Goal: Task Accomplishment & Management: Use online tool/utility

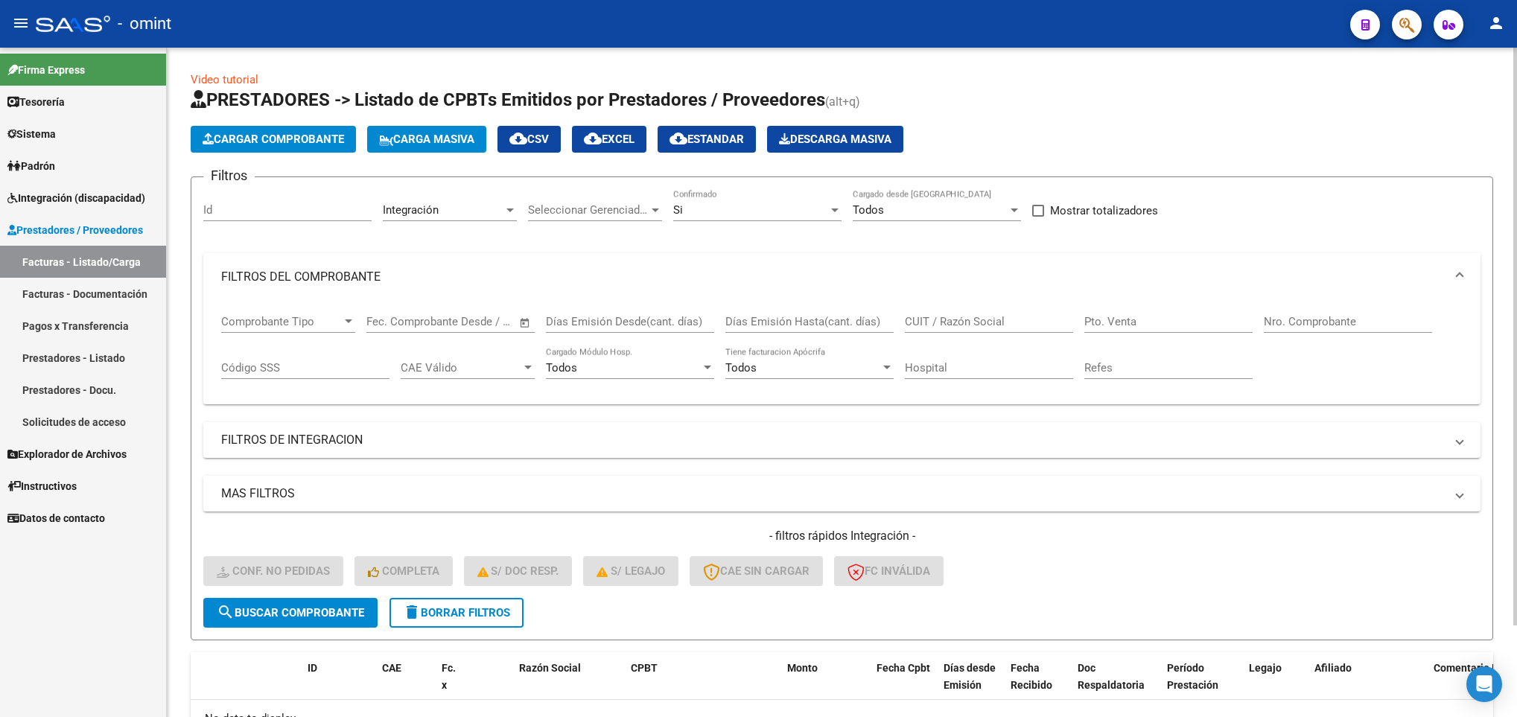
scroll to position [107, 0]
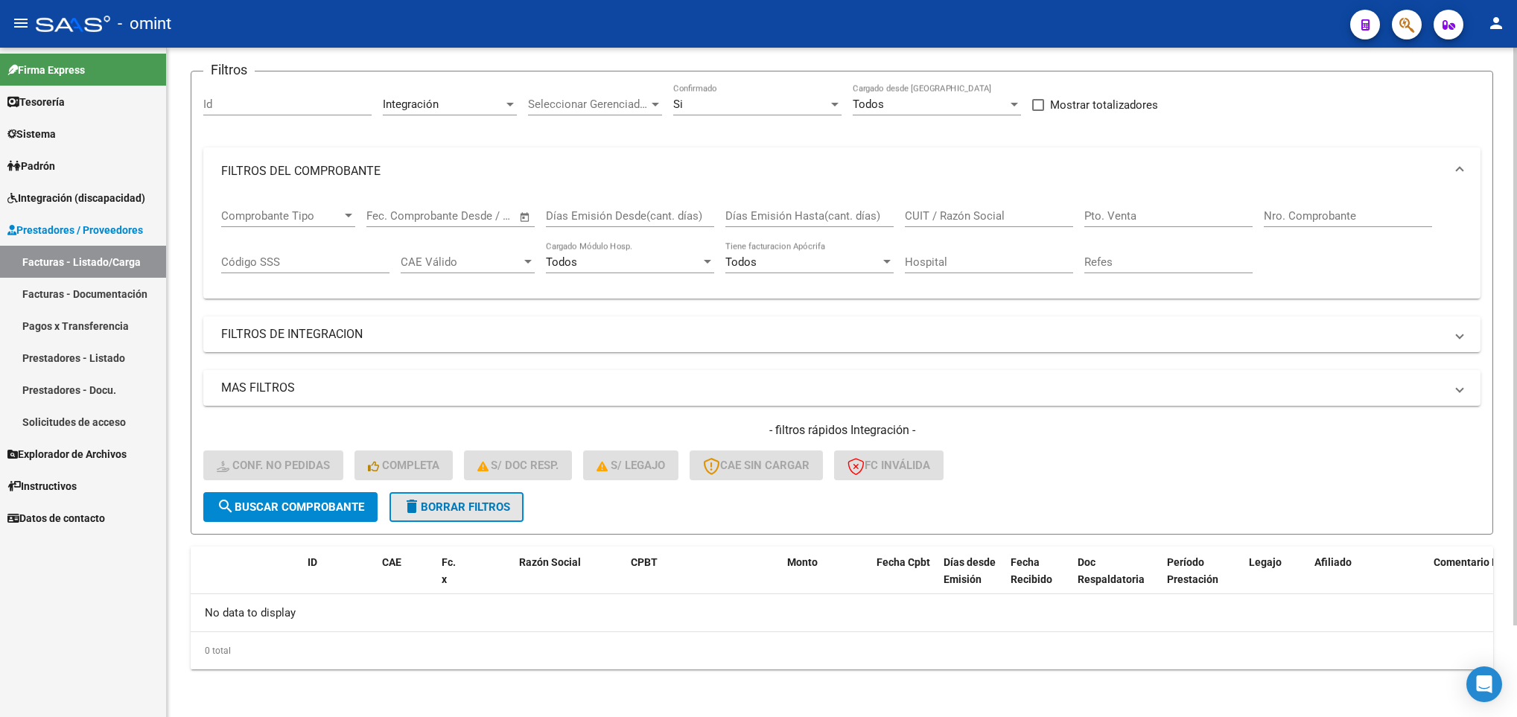
click at [456, 508] on span "delete Borrar Filtros" at bounding box center [456, 507] width 107 height 13
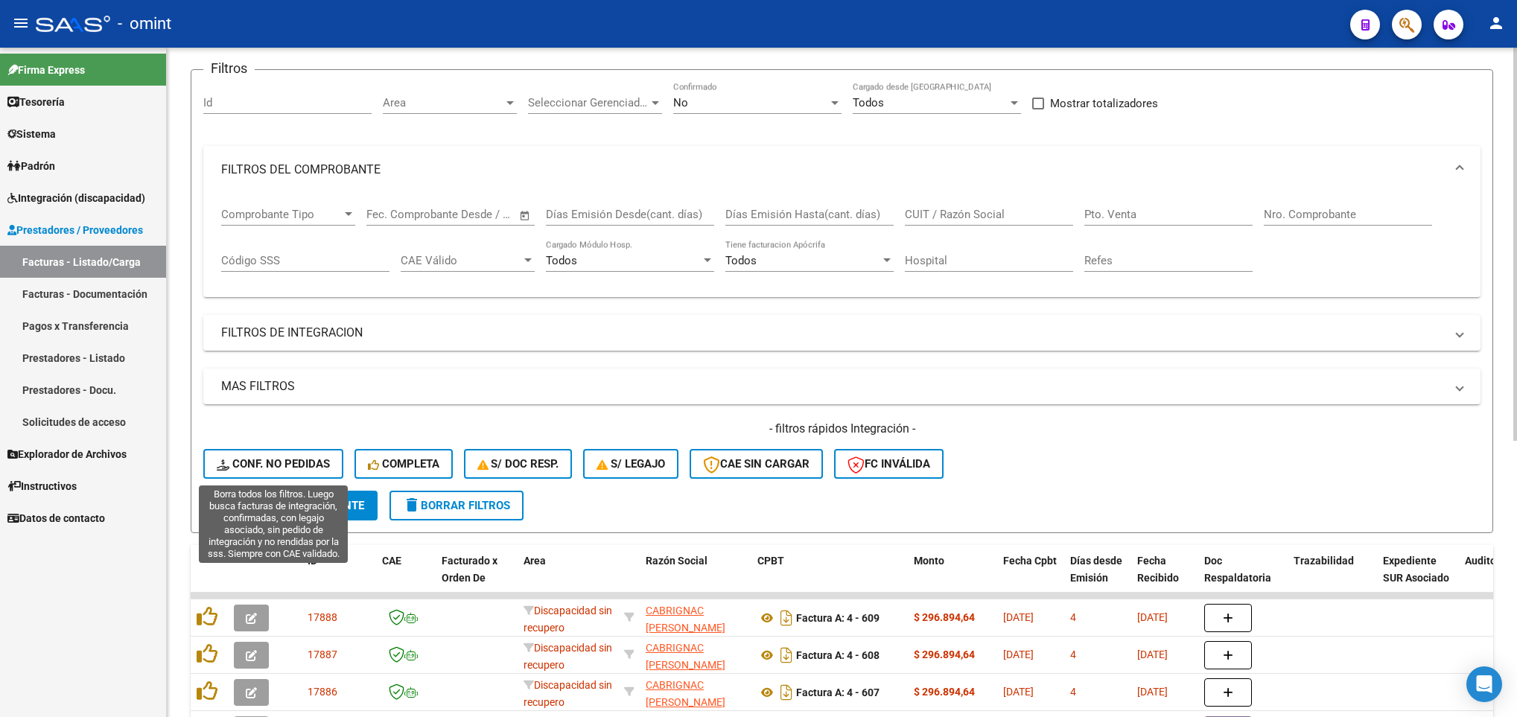
click at [256, 458] on span "Conf. no pedidas" at bounding box center [273, 463] width 113 height 13
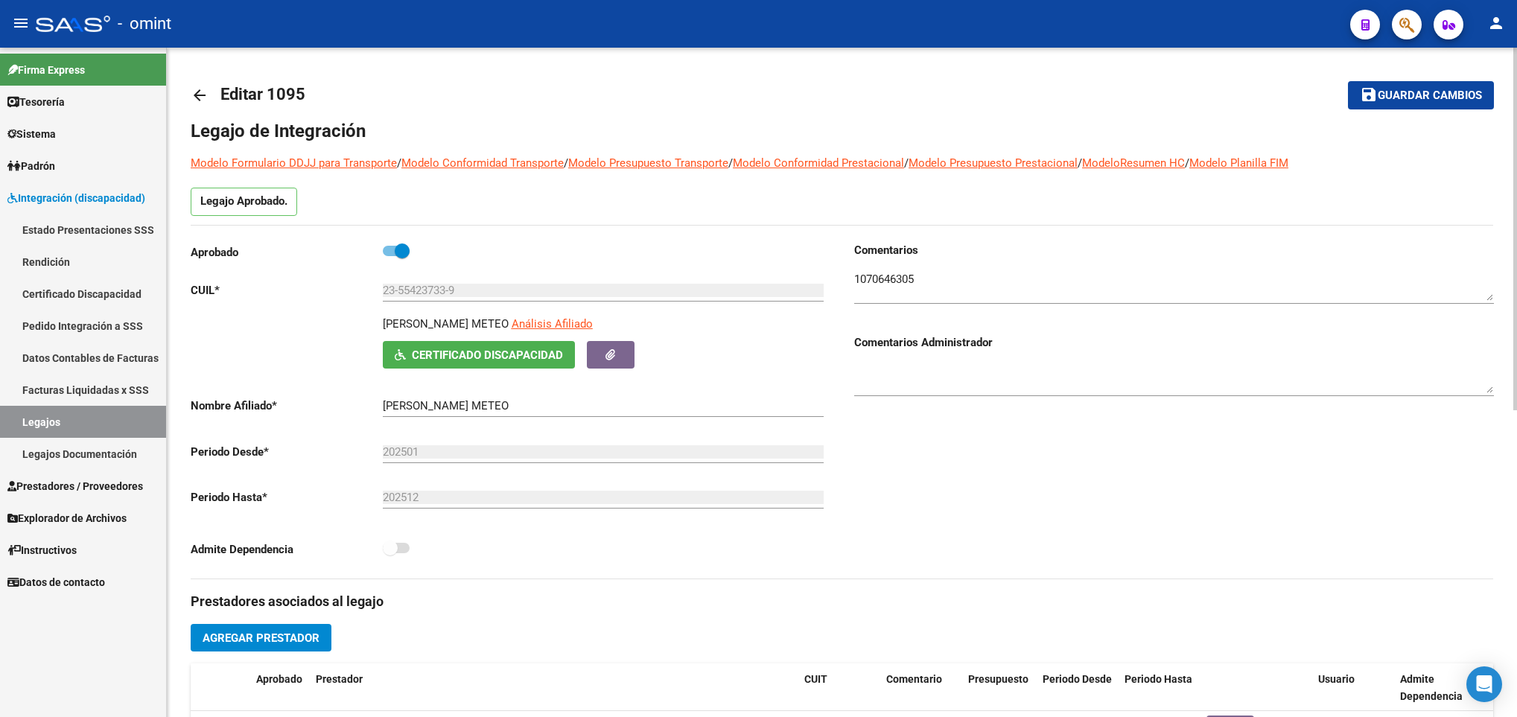
click at [197, 97] on mat-icon "arrow_back" at bounding box center [200, 95] width 18 height 18
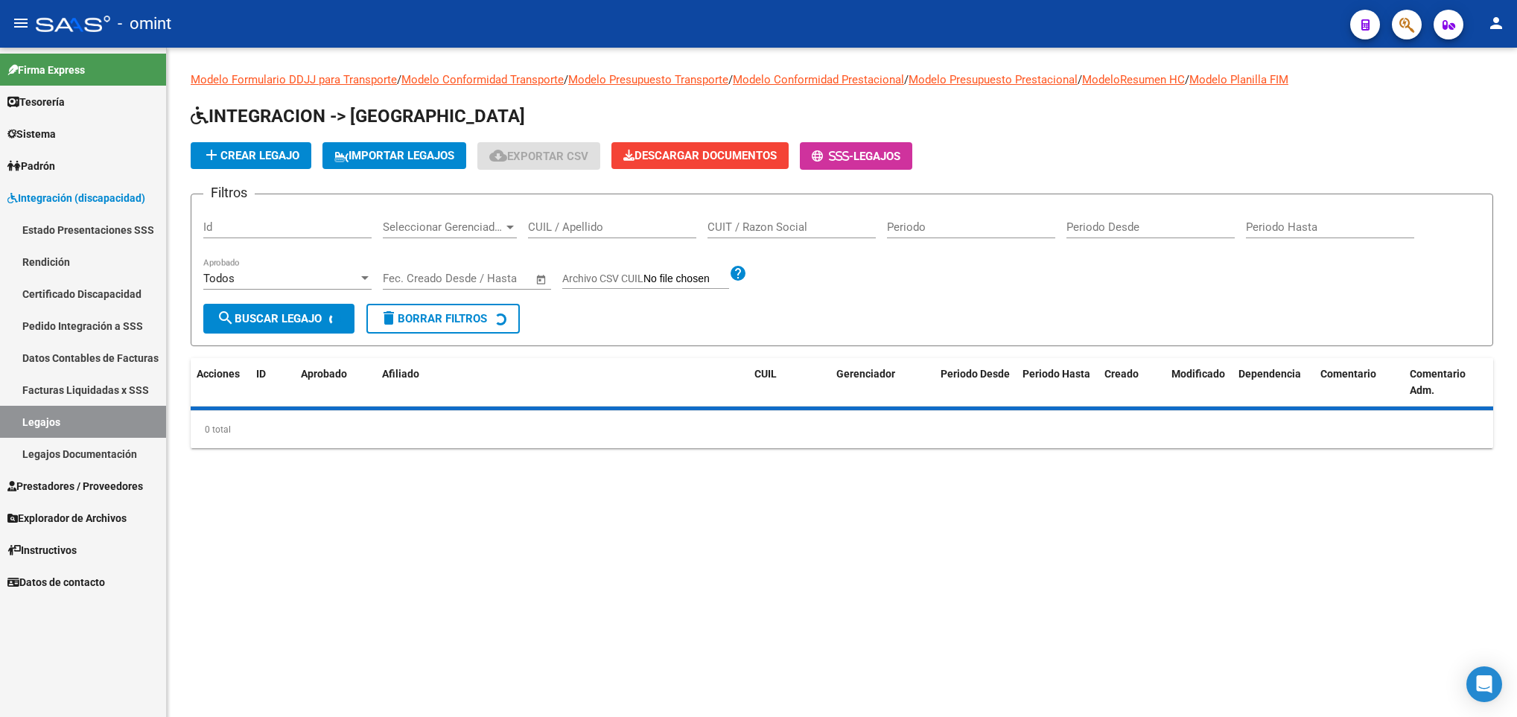
click at [590, 222] on input "CUIL / Apellido" at bounding box center [612, 227] width 168 height 13
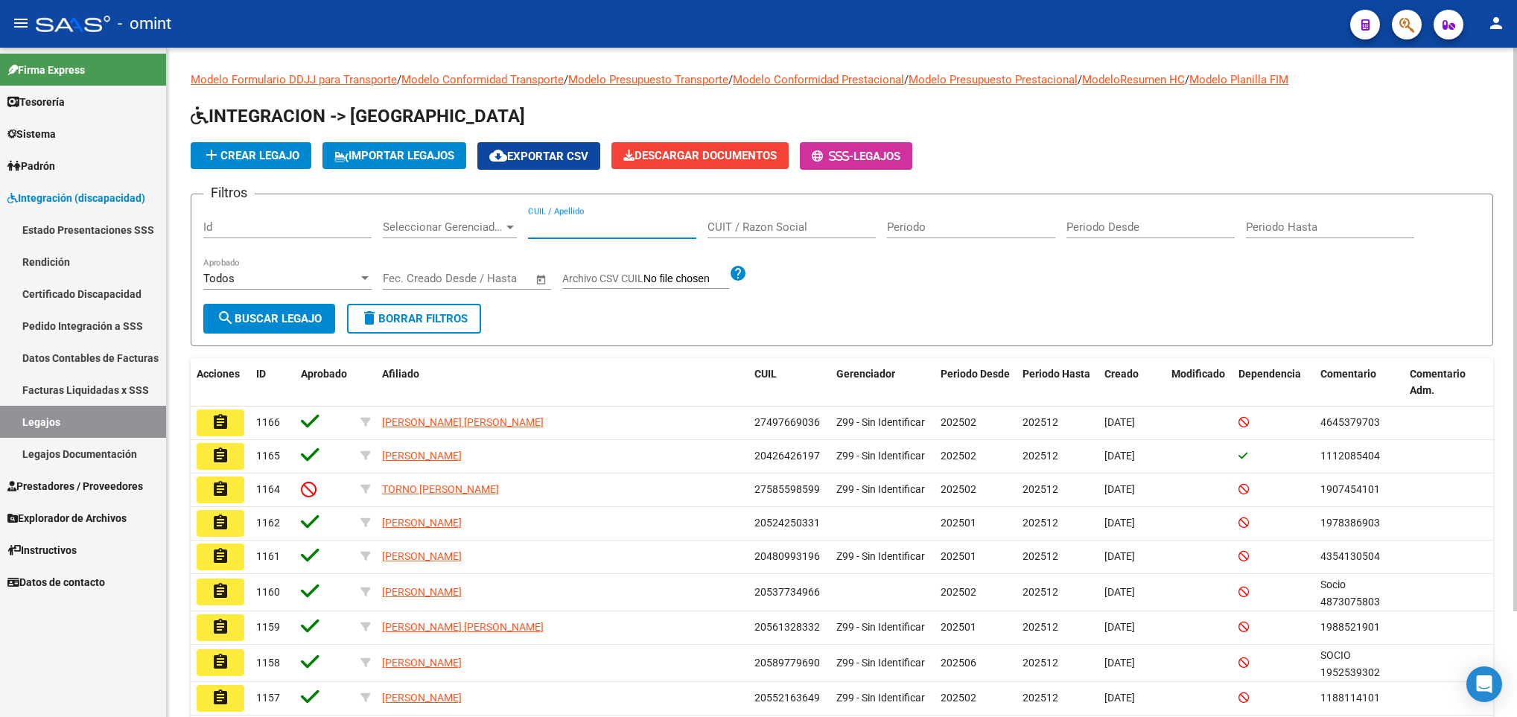
paste input "20587858356"
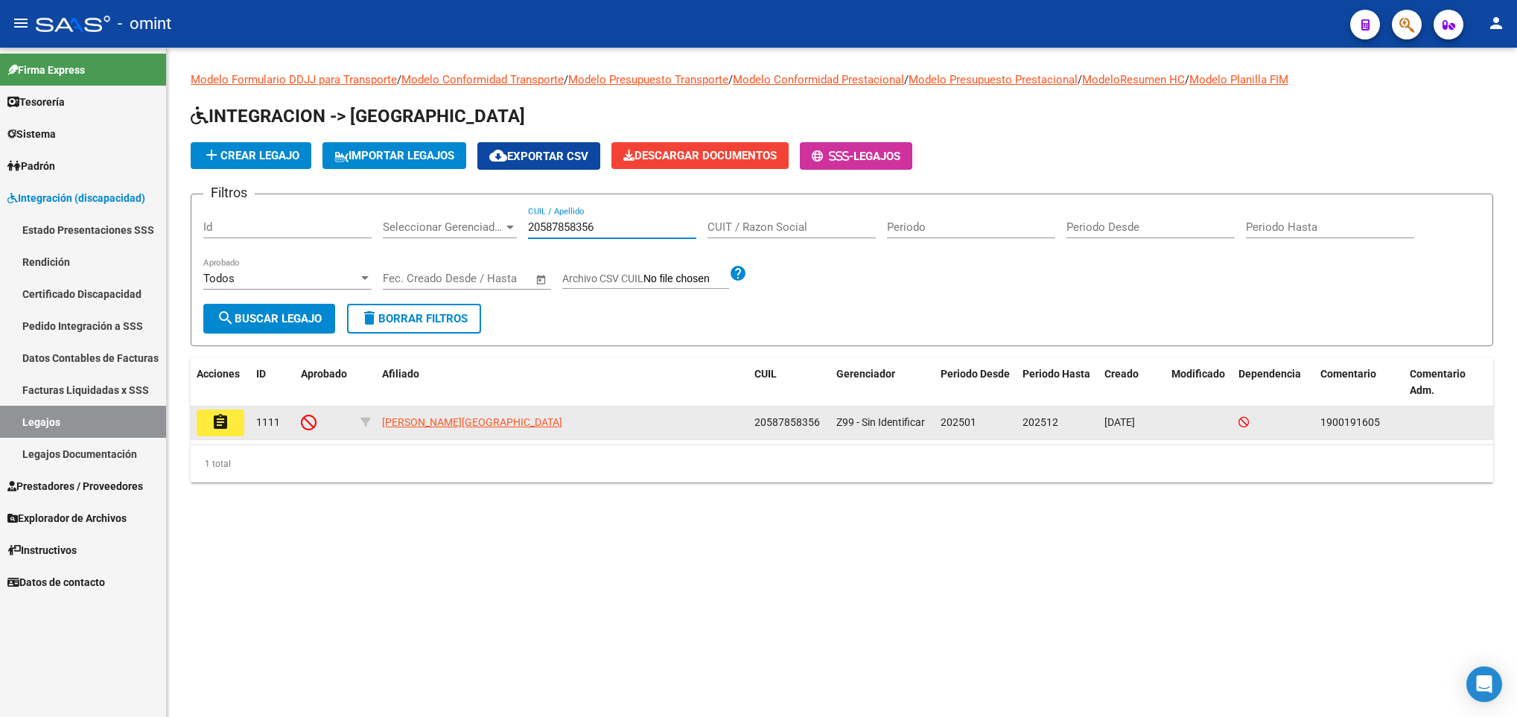
type input "20587858356"
click at [226, 427] on mat-icon "assignment" at bounding box center [221, 422] width 18 height 18
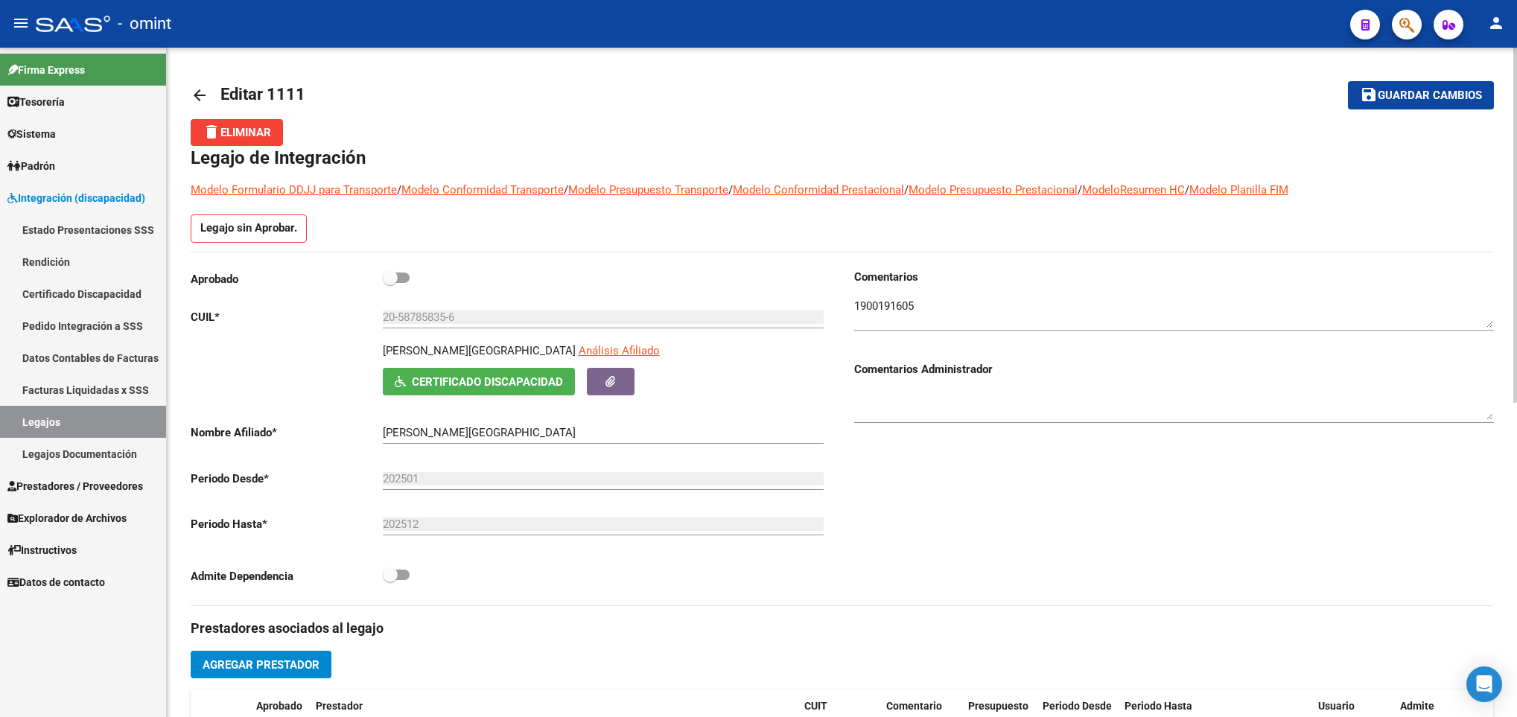
click at [897, 305] on textarea at bounding box center [1174, 313] width 640 height 30
click at [204, 88] on mat-icon "arrow_back" at bounding box center [200, 95] width 18 height 18
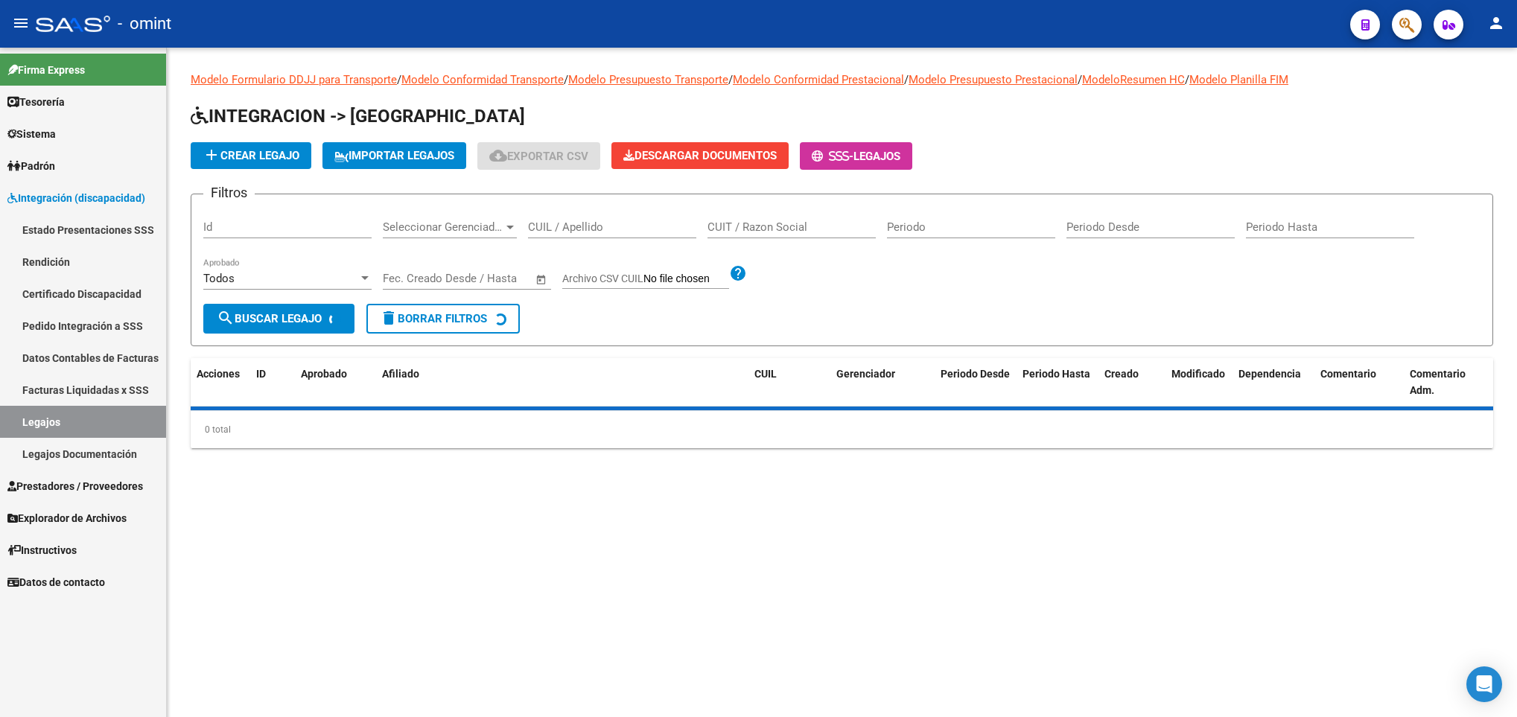
click at [564, 226] on input "CUIL / Apellido" at bounding box center [612, 227] width 168 height 13
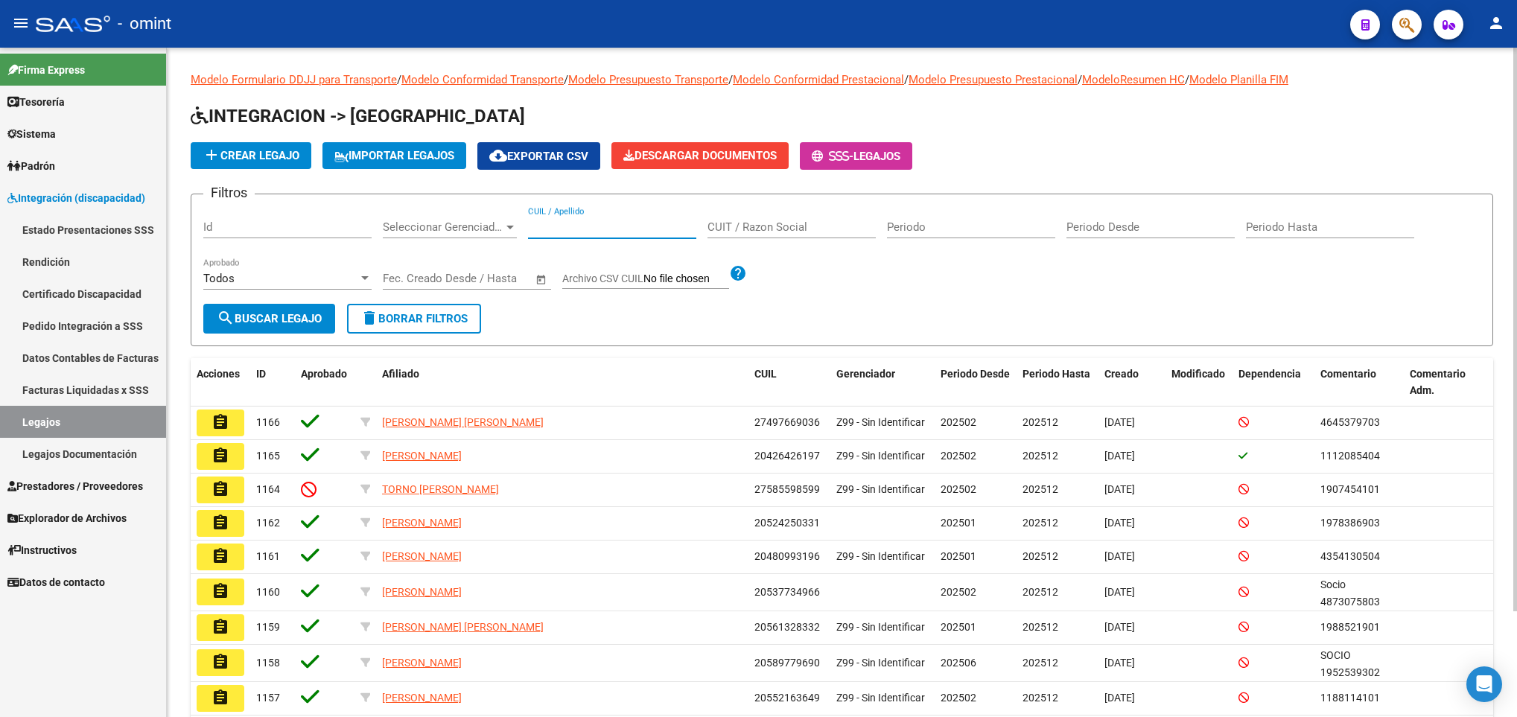
paste input "20551509169"
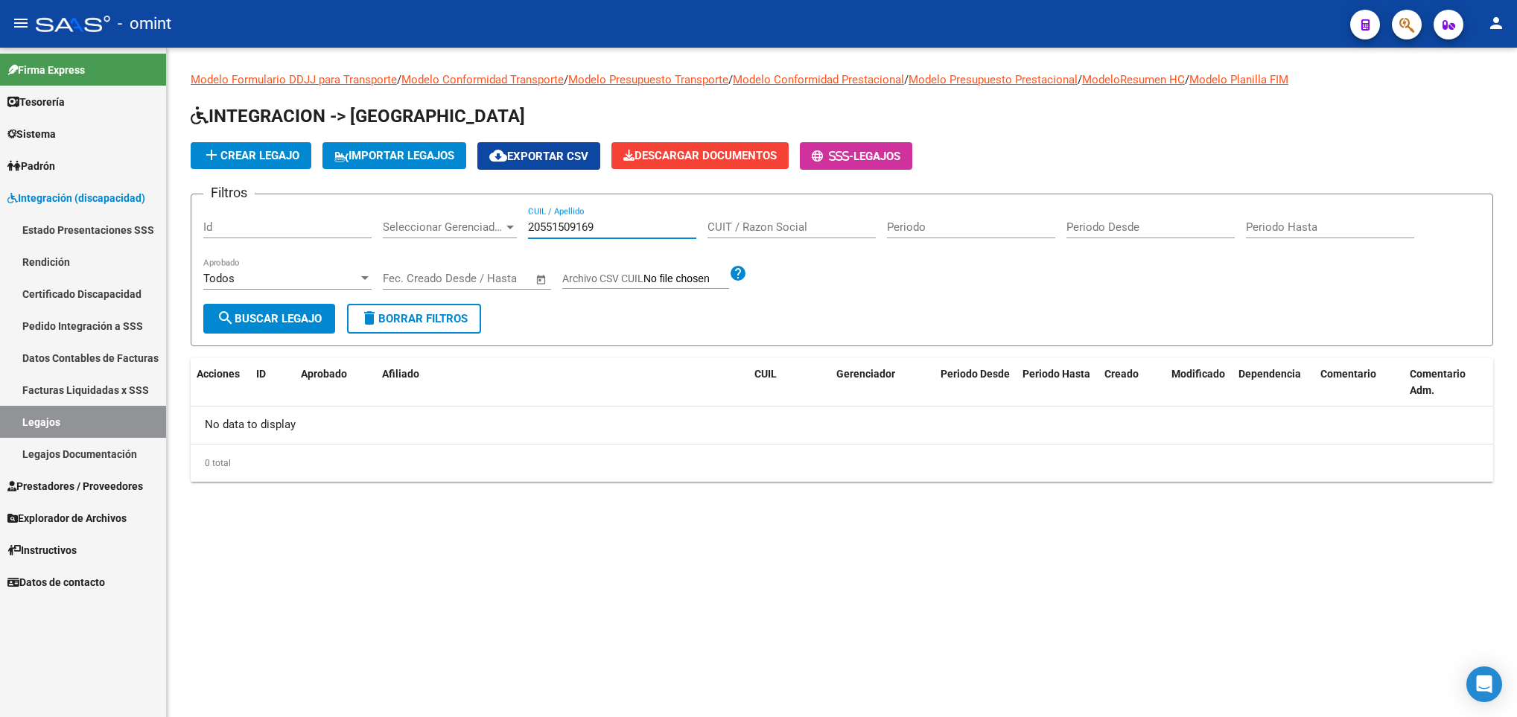
type input "20551509169"
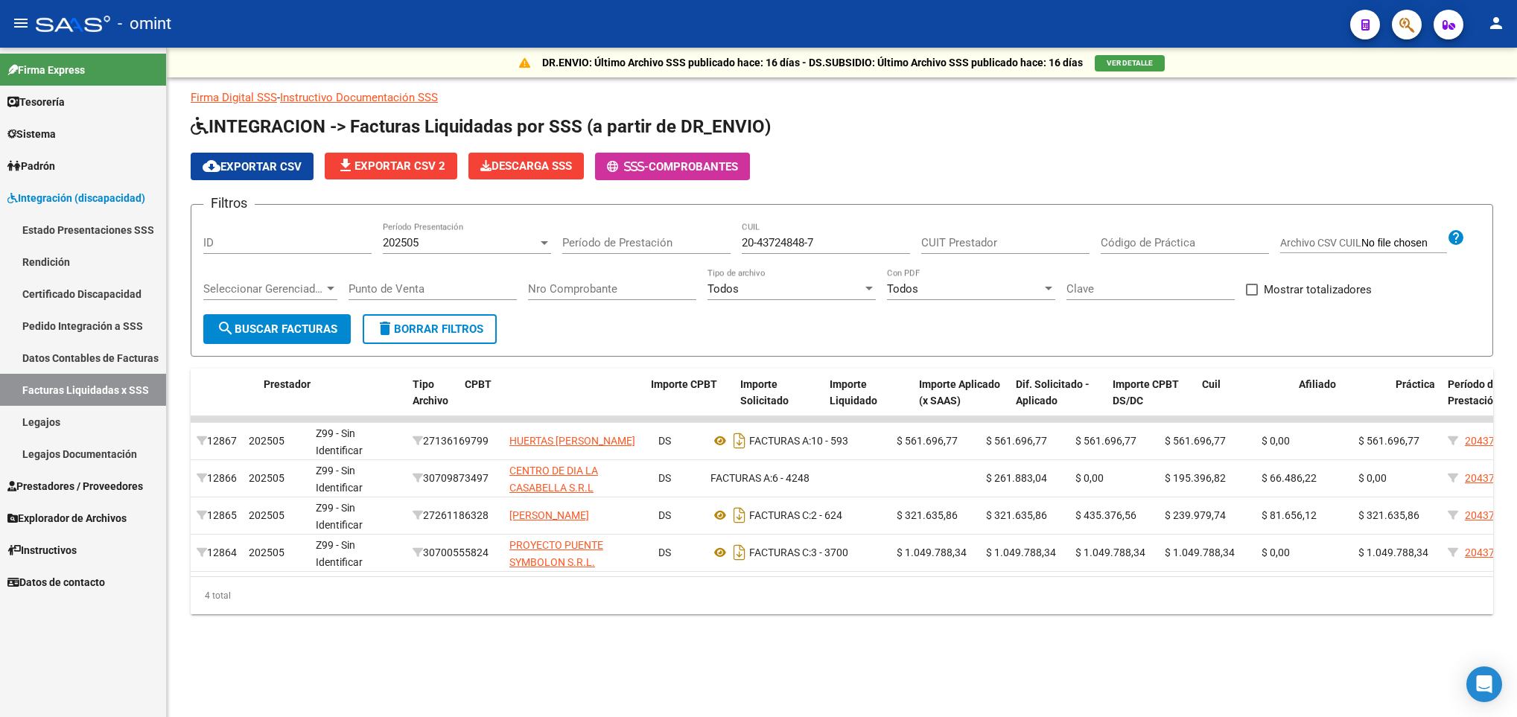
scroll to position [0, 246]
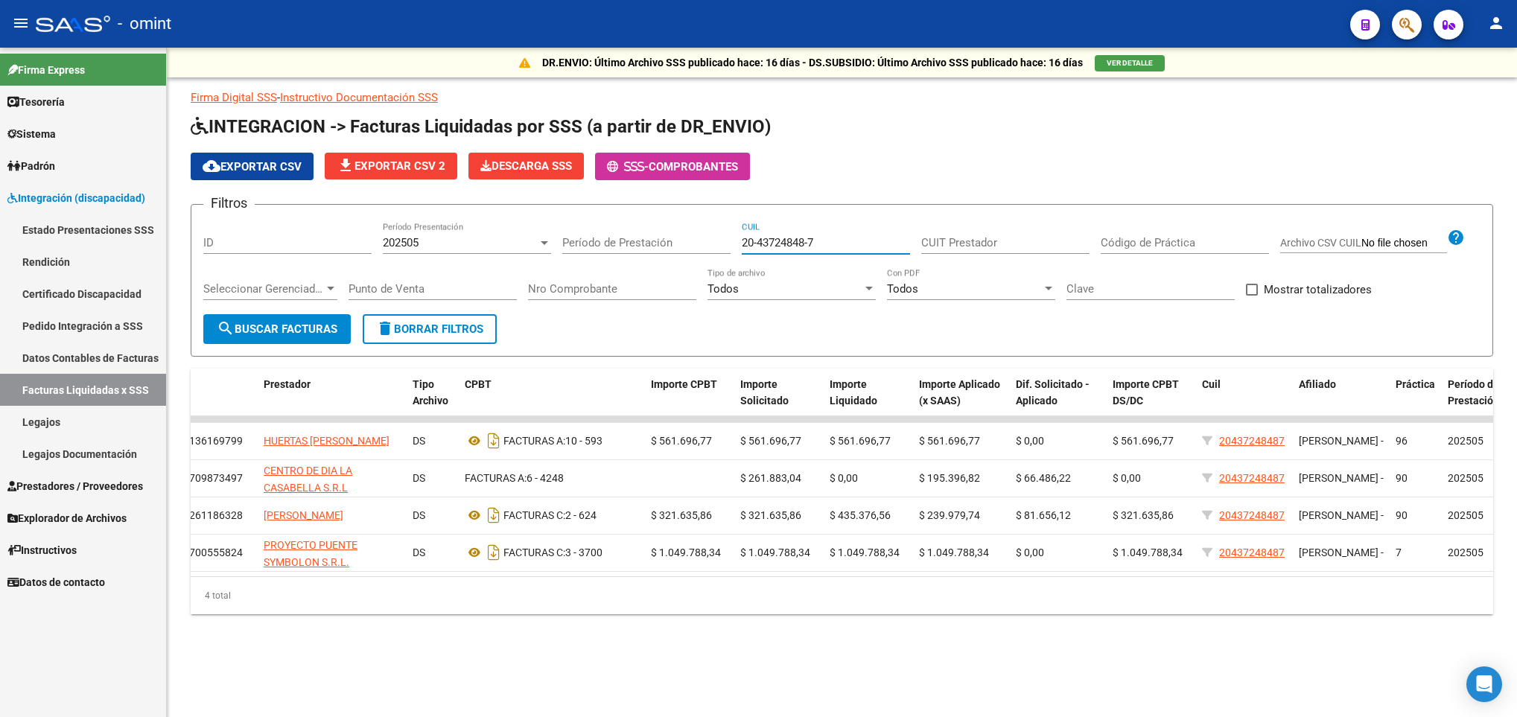
drag, startPoint x: 823, startPoint y: 240, endPoint x: 647, endPoint y: 240, distance: 176.6
click at [649, 240] on div "Filtros ID 202505 Período Presentación Período de Prestación 20-43724848-7 CUIL…" at bounding box center [842, 266] width 1278 height 98
paste input "7-49265090-6"
type input "27-49265090-6"
click at [304, 329] on span "search Buscar Facturas" at bounding box center [277, 329] width 121 height 13
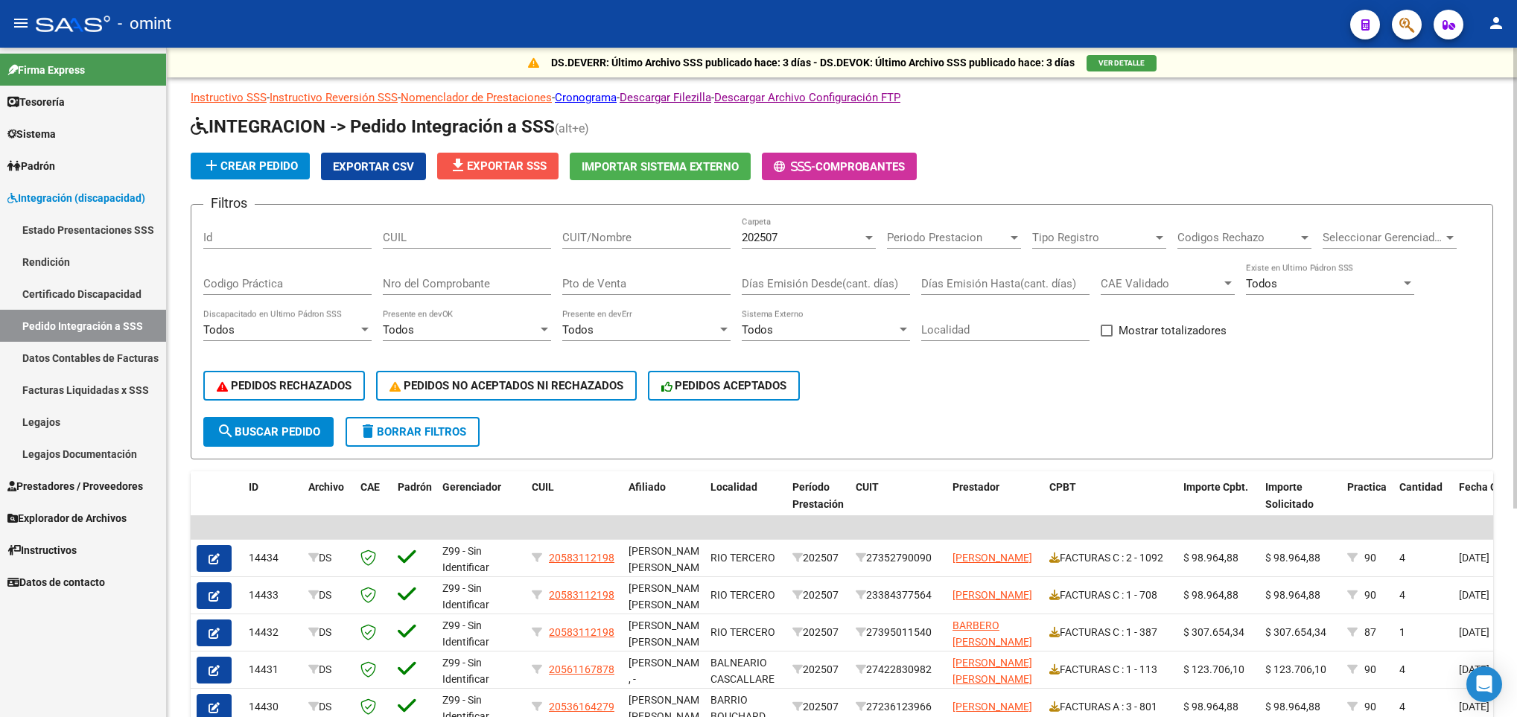
click at [515, 163] on span "file_download Exportar SSS" at bounding box center [498, 165] width 98 height 13
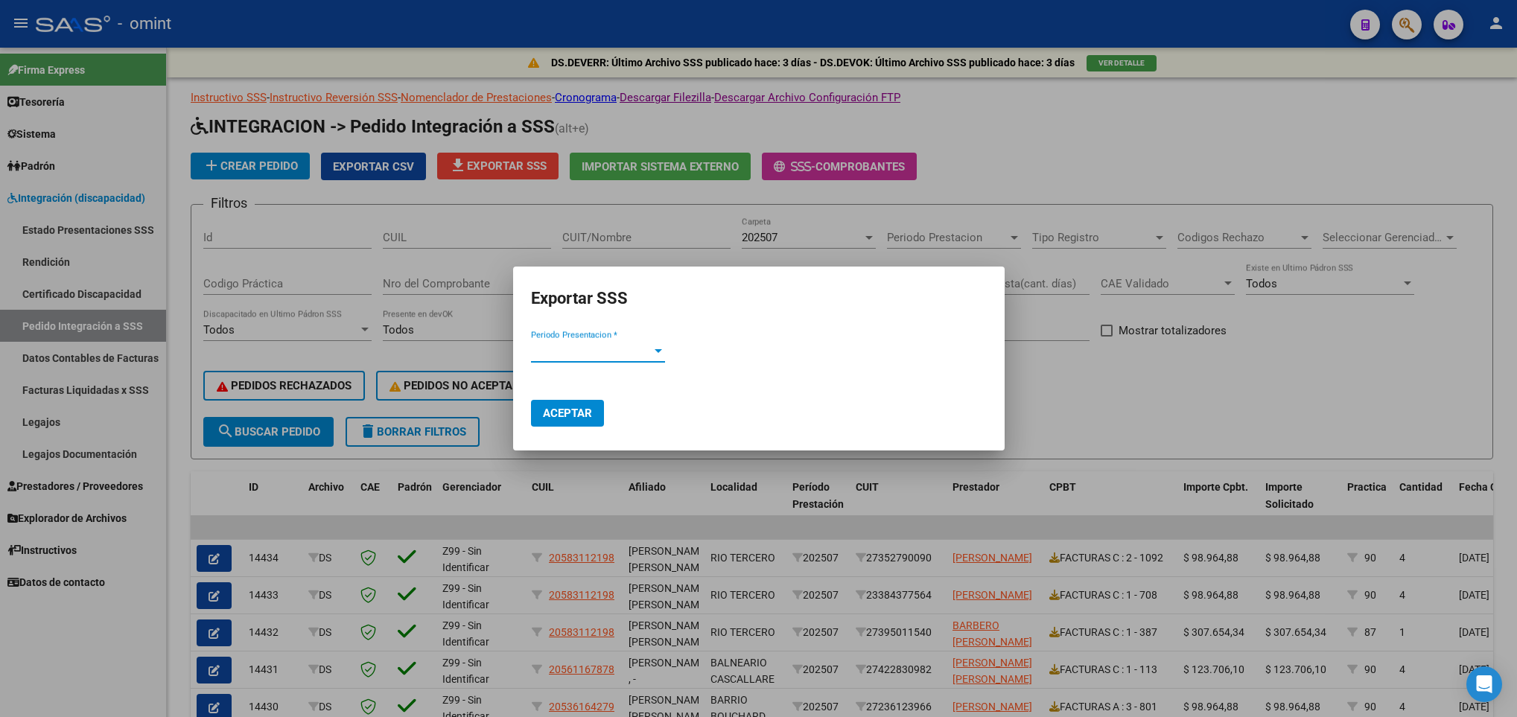
click at [644, 344] on span "Periodo Presentacion *" at bounding box center [591, 350] width 121 height 13
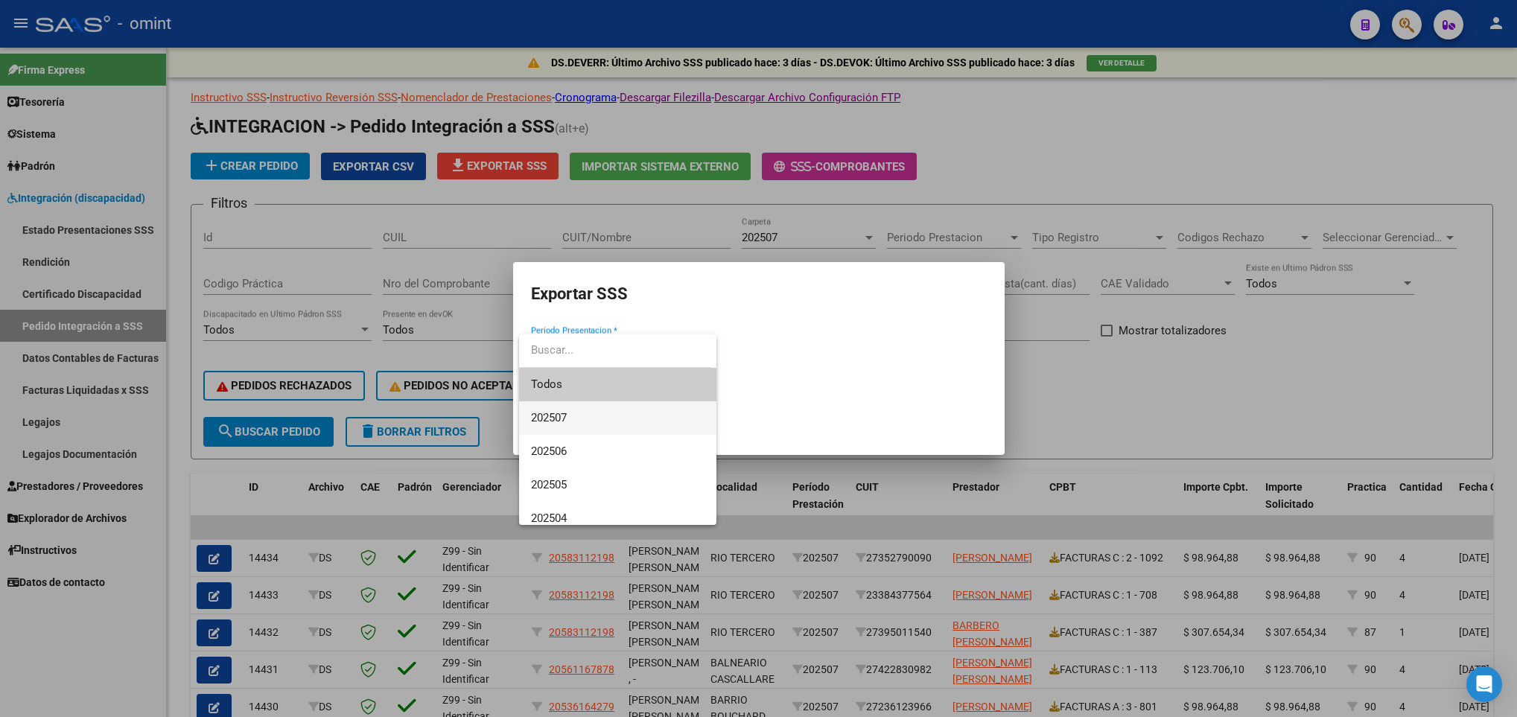
click at [640, 407] on span "202507" at bounding box center [618, 419] width 174 height 34
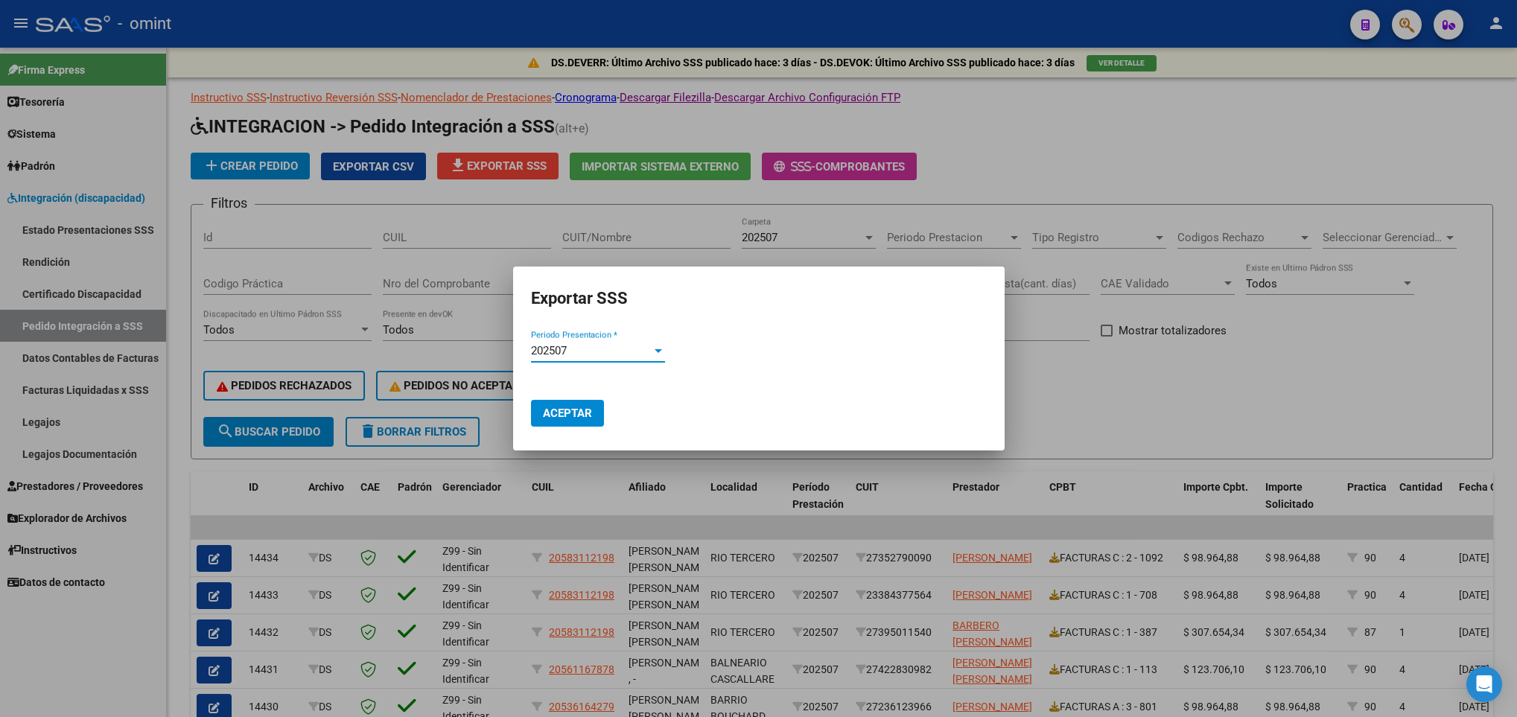
click at [571, 413] on span "Aceptar" at bounding box center [567, 413] width 49 height 13
click at [1297, 308] on div at bounding box center [758, 358] width 1517 height 717
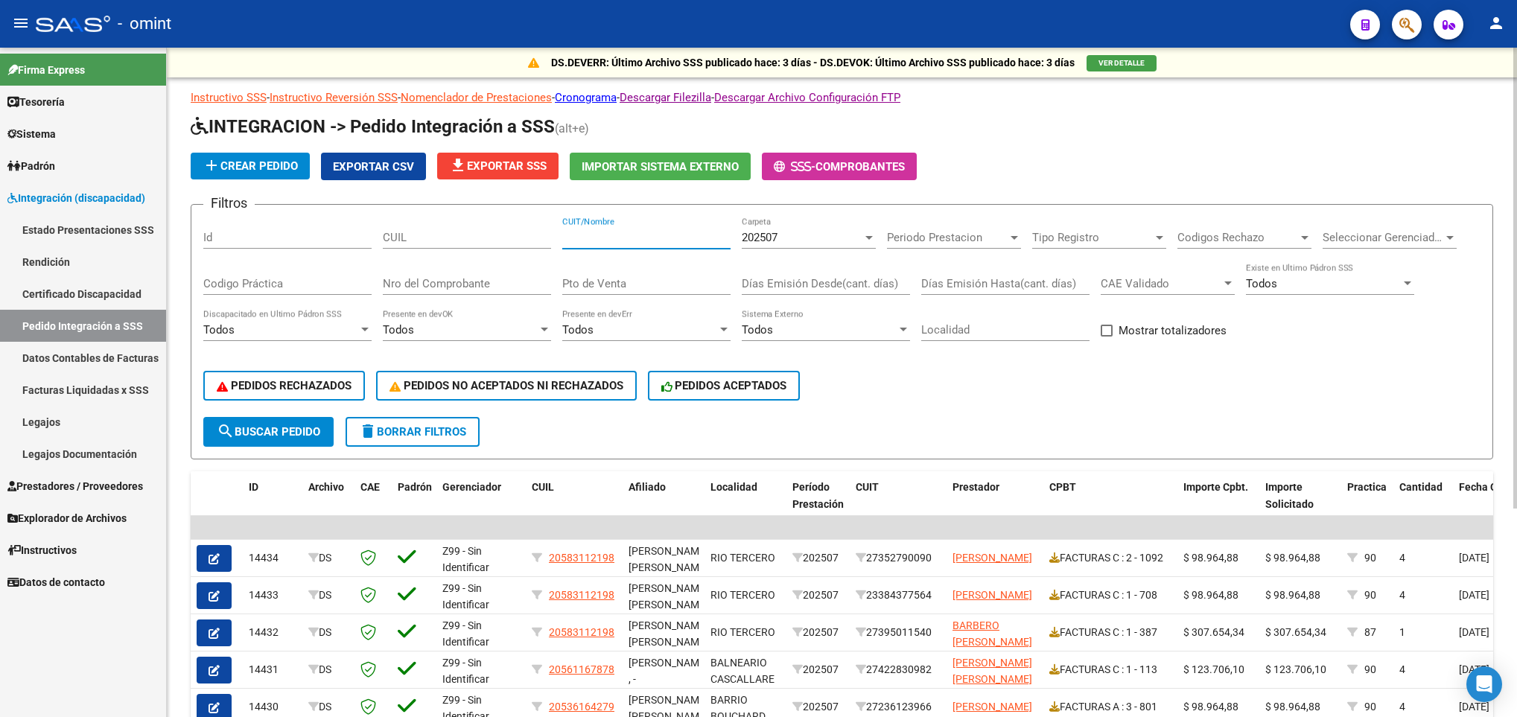
click at [631, 233] on input "CUIT/Nombre" at bounding box center [646, 237] width 168 height 13
paste input "27351818226"
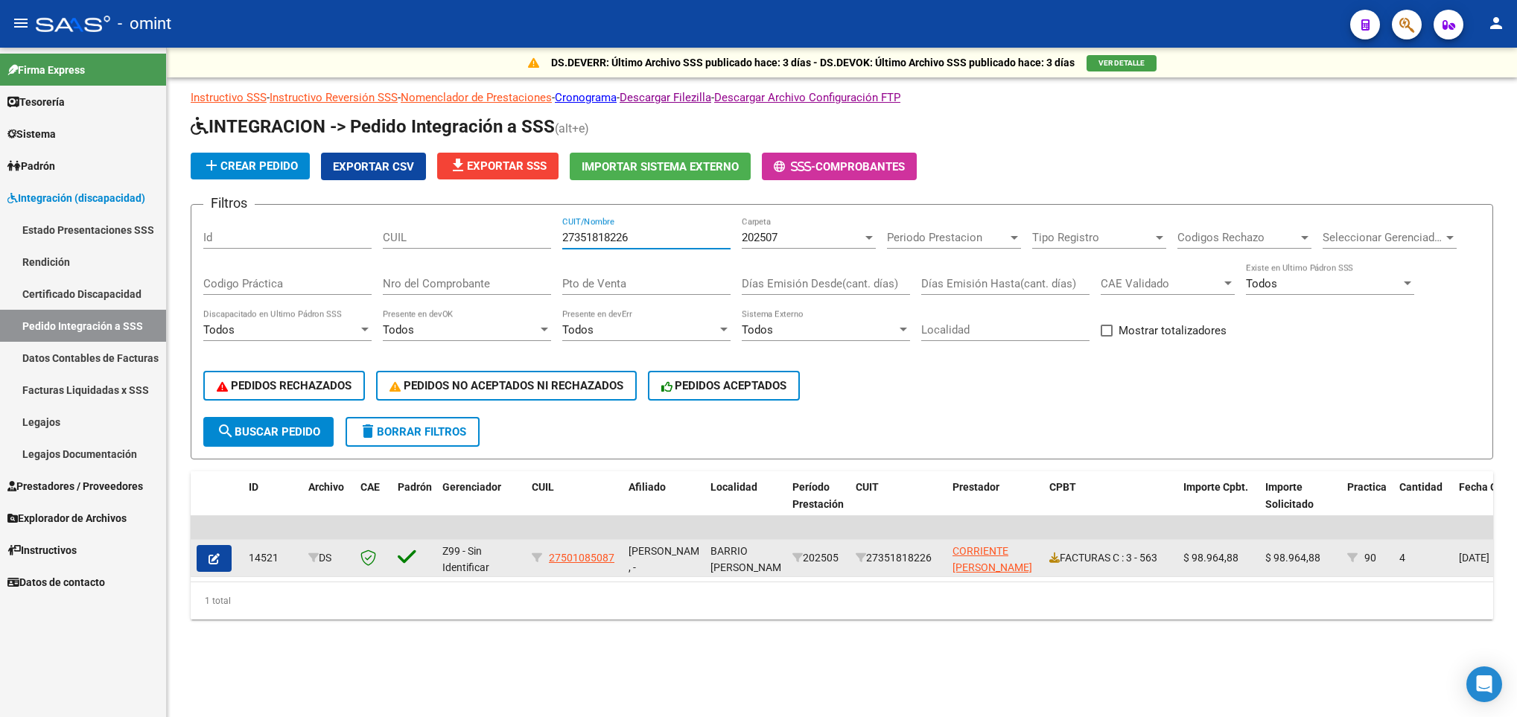
type input "27351818226"
click at [218, 554] on icon "button" at bounding box center [214, 559] width 11 height 11
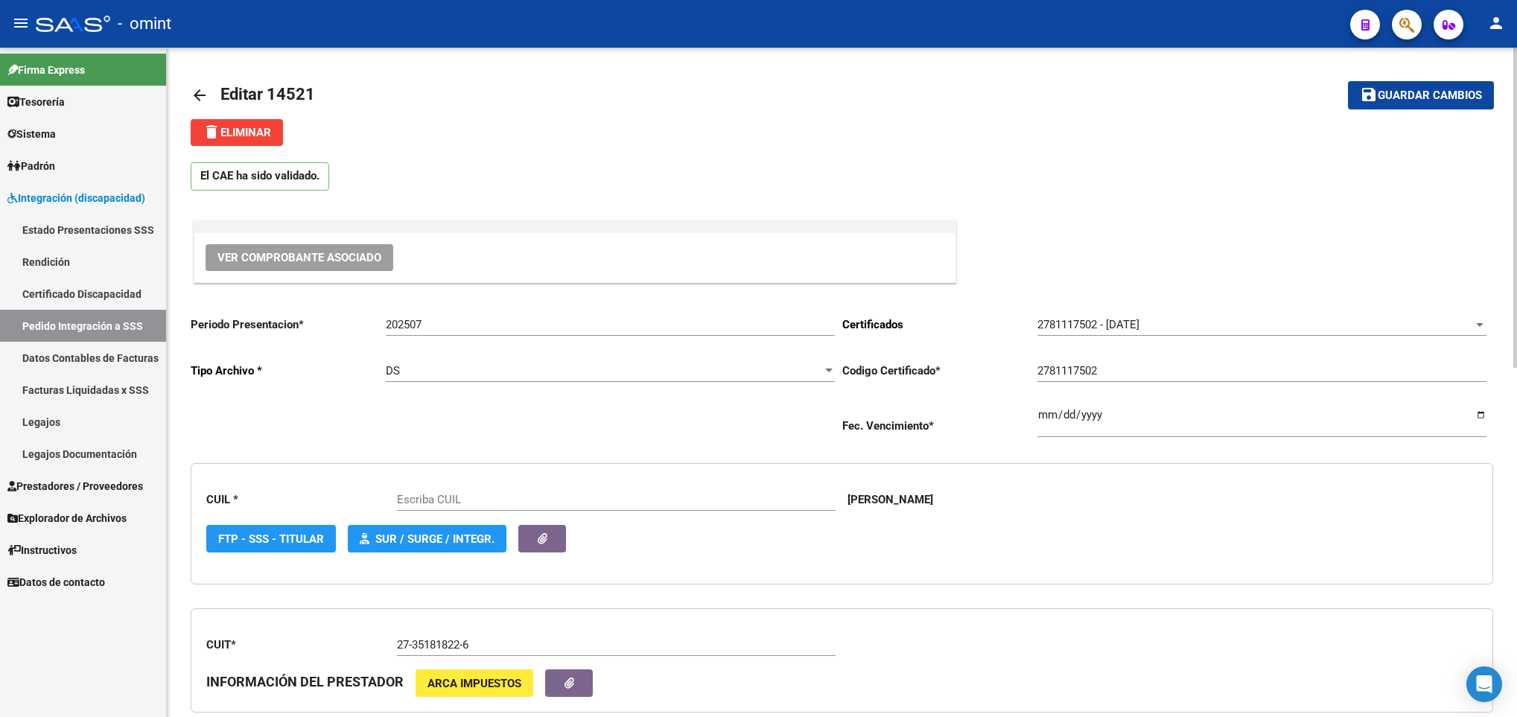
click at [253, 128] on span "delete Eliminar" at bounding box center [237, 132] width 69 height 13
type input "27501085087"
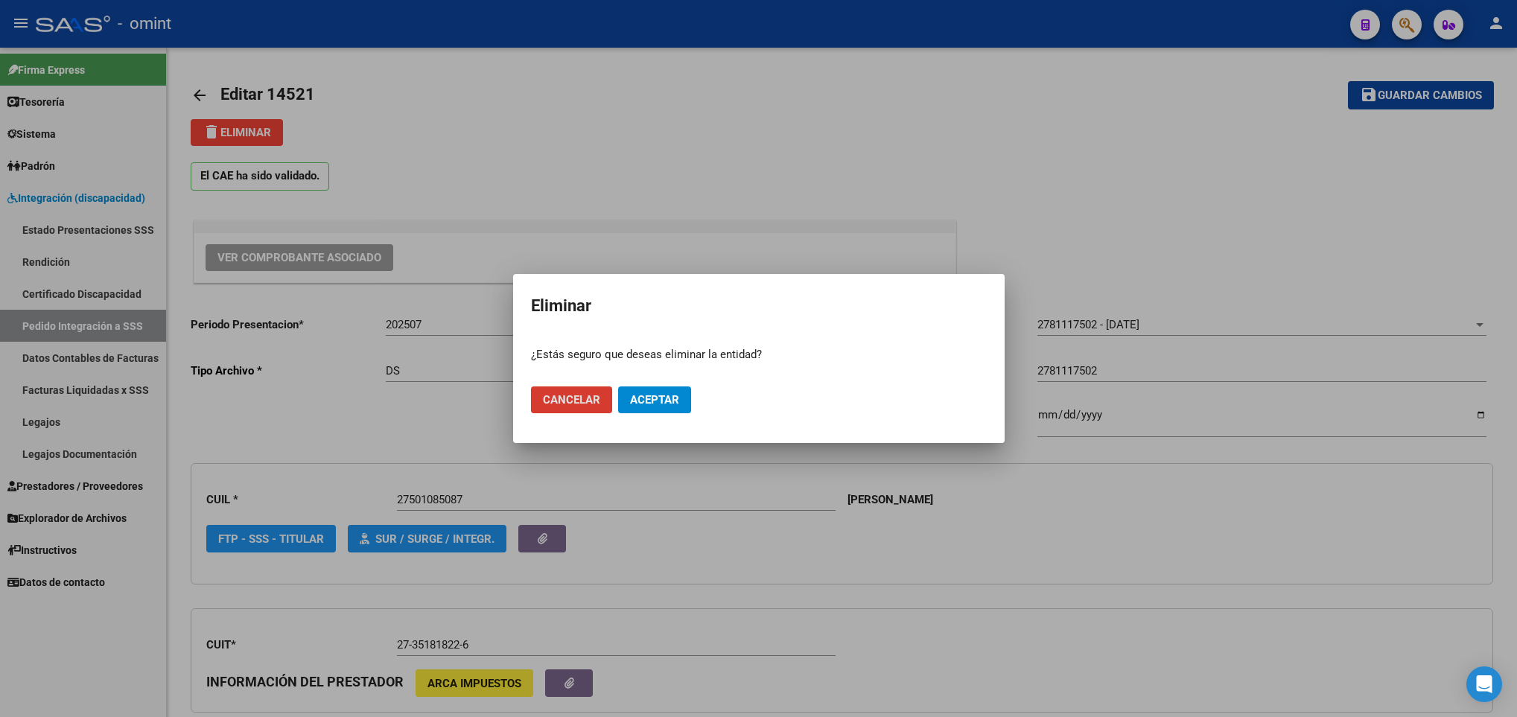
click at [646, 405] on span "Aceptar" at bounding box center [654, 399] width 49 height 13
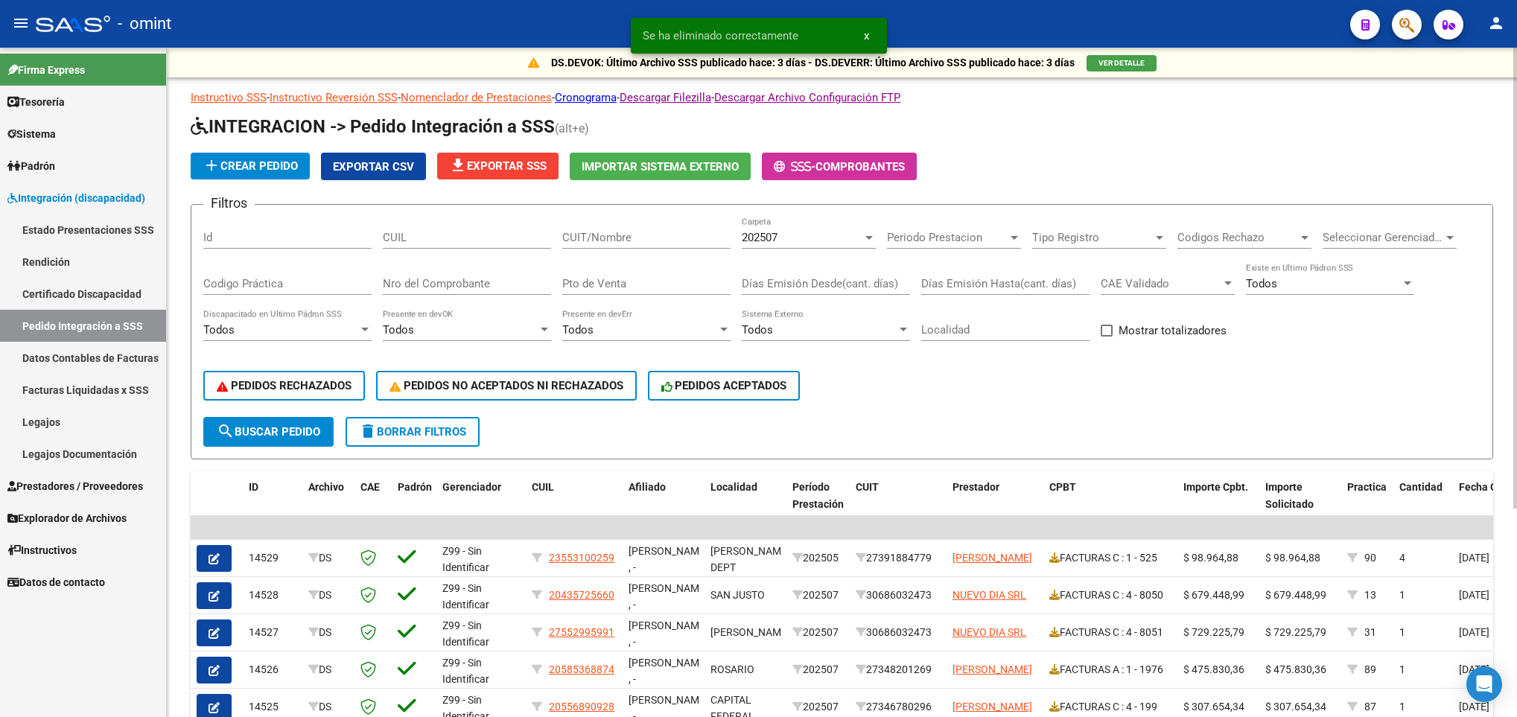
click at [653, 226] on div "CUIT/Nombre" at bounding box center [646, 233] width 168 height 32
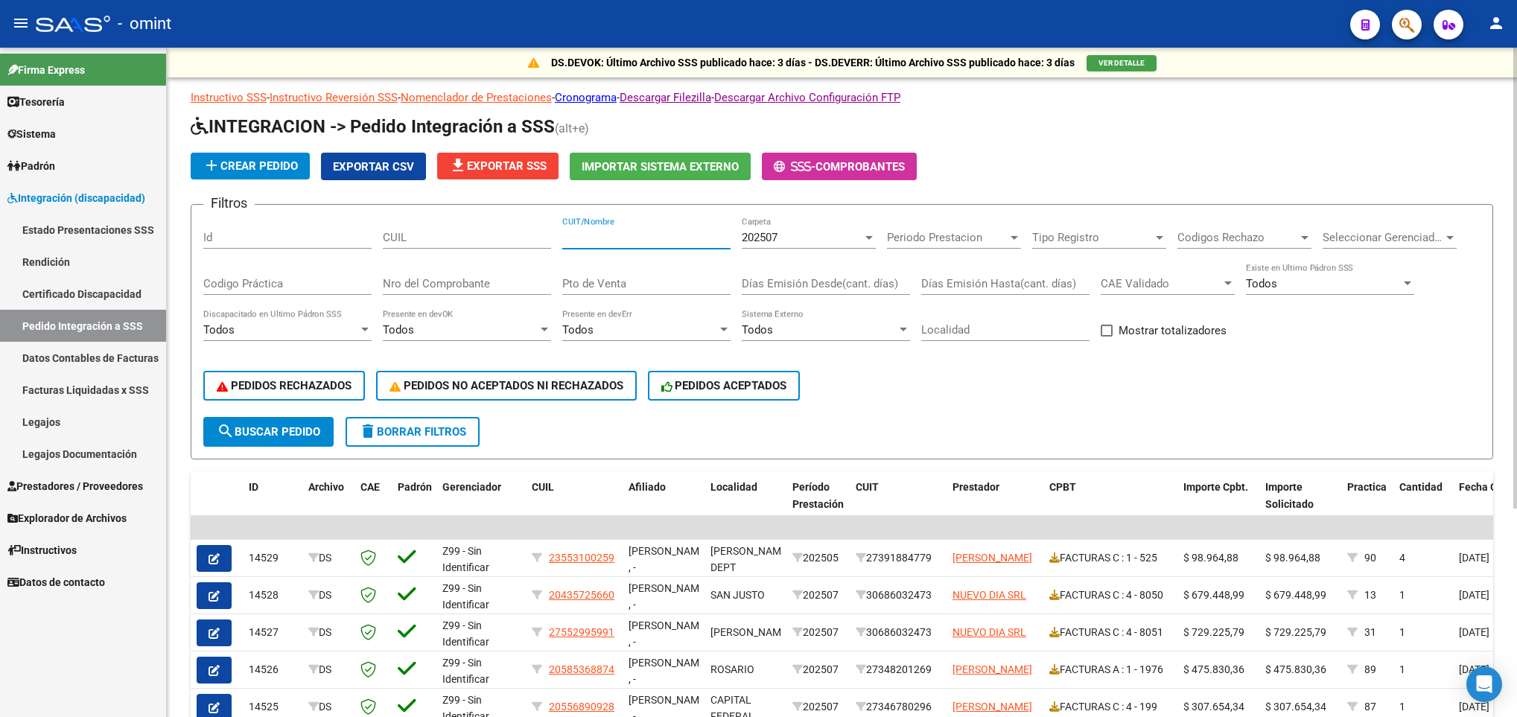
paste input "27391884779"
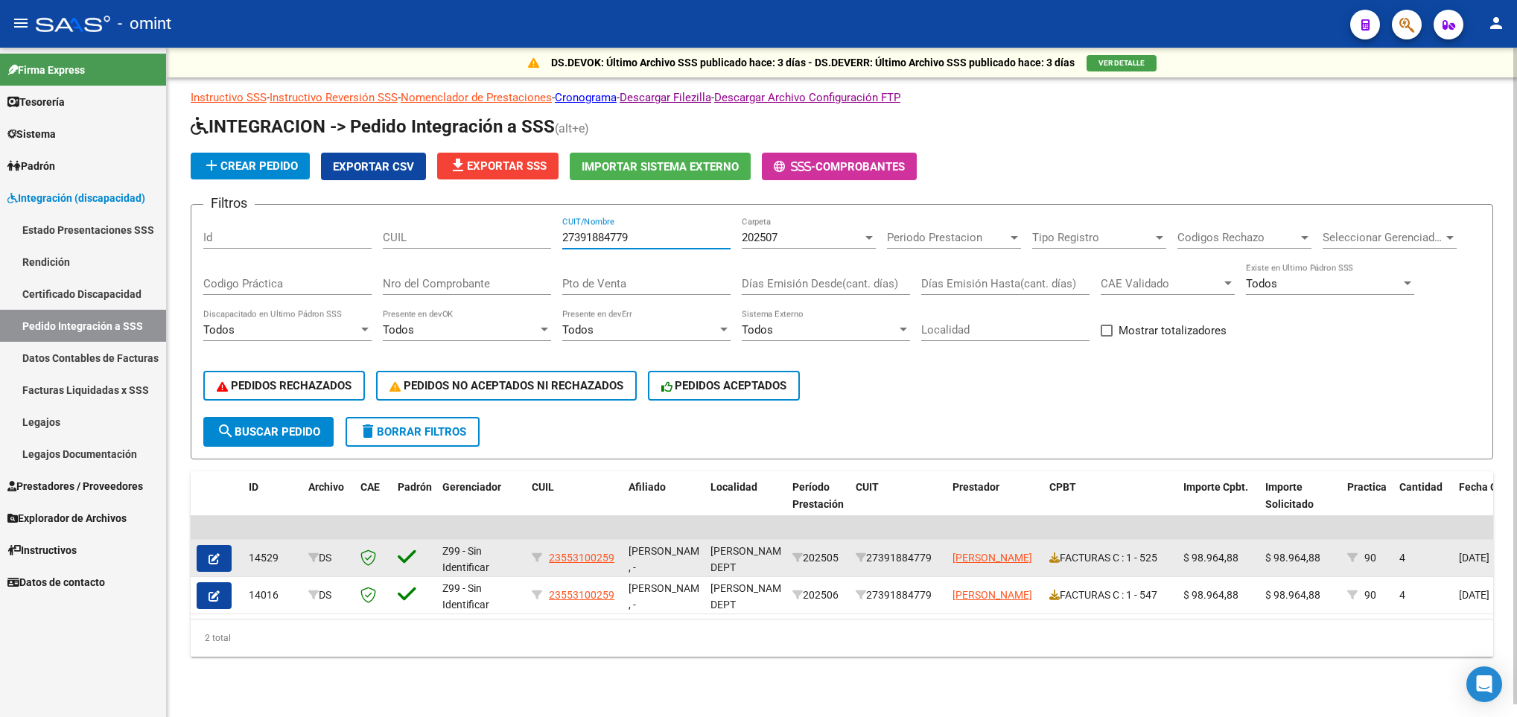
type input "27391884779"
click at [201, 559] on button "button" at bounding box center [214, 558] width 35 height 27
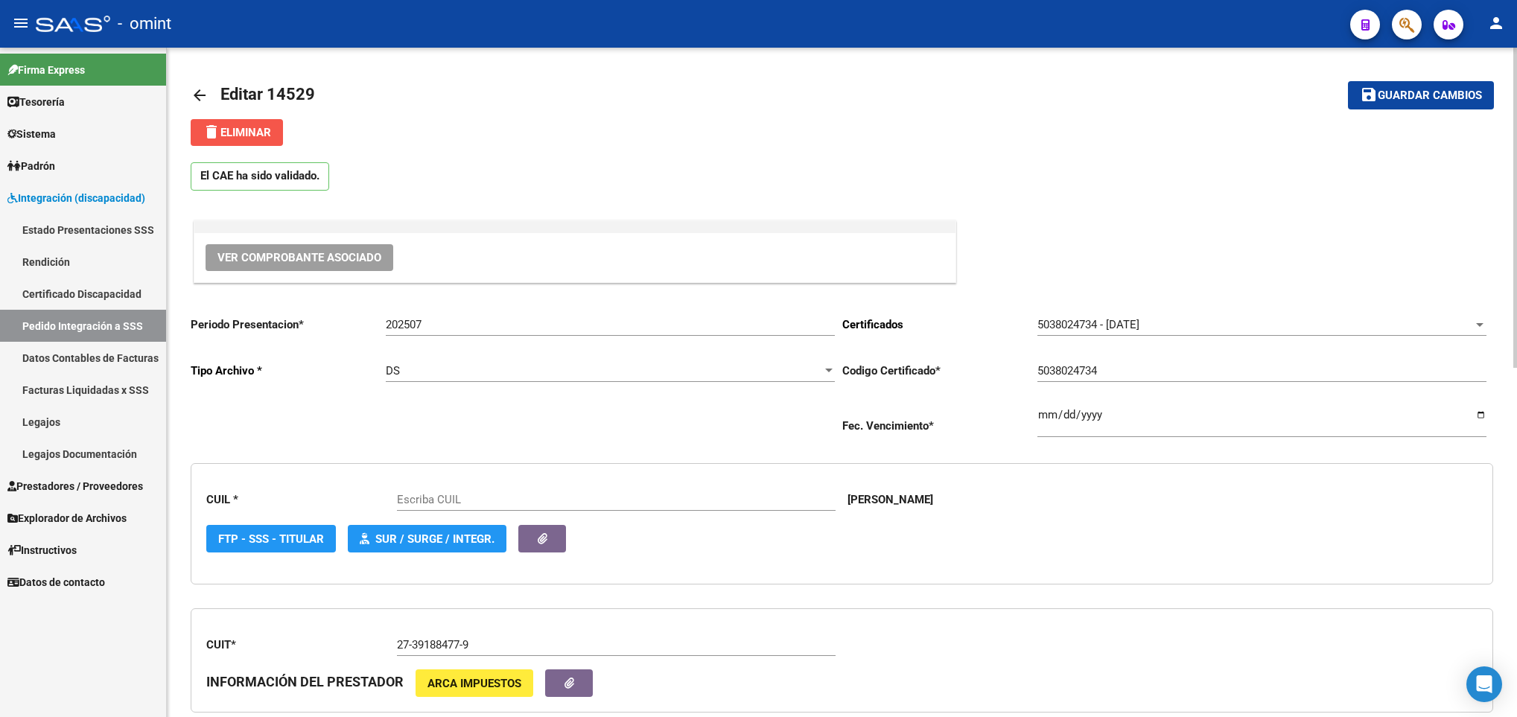
click at [206, 145] on button "delete Eliminar" at bounding box center [237, 132] width 92 height 27
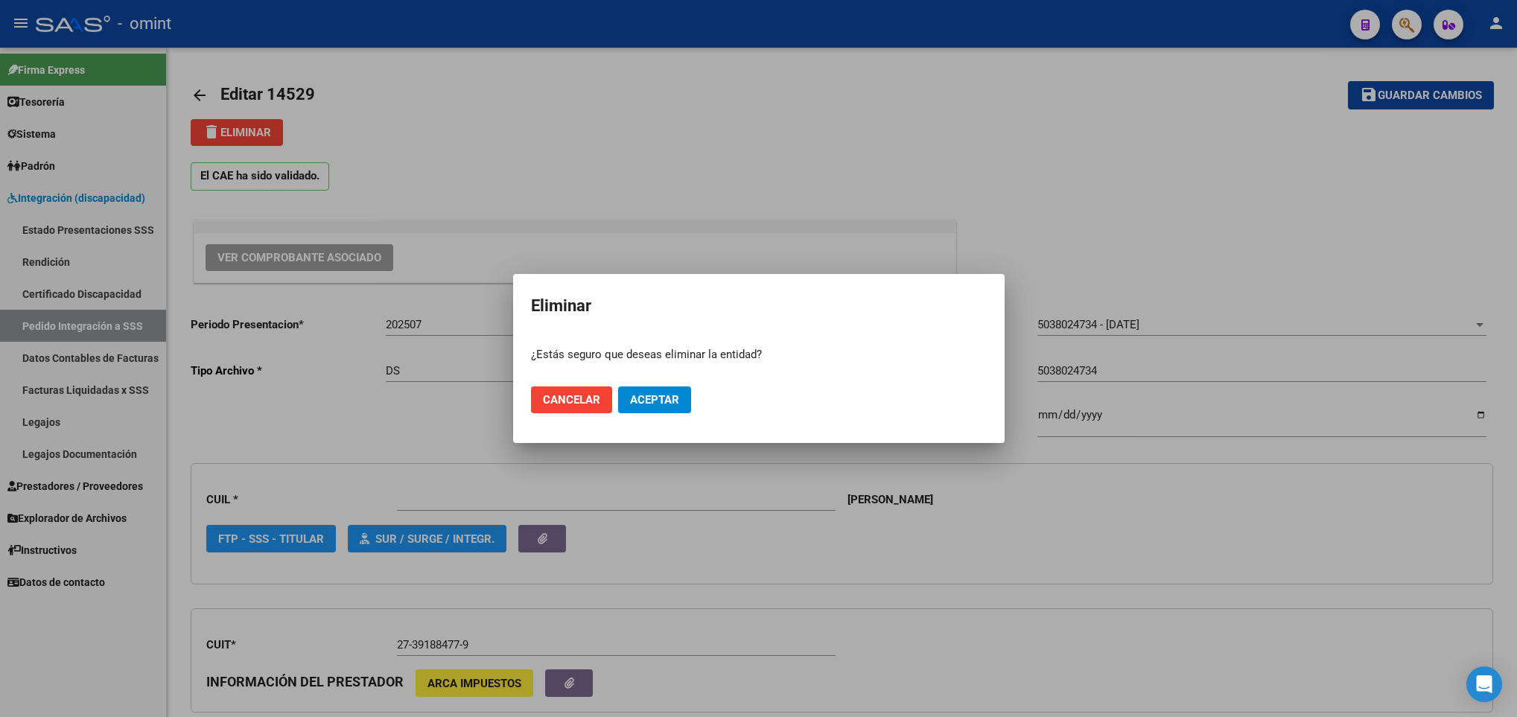
type input "23553100259"
click at [660, 416] on mat-dialog-actions "Cancelar Aceptar" at bounding box center [759, 400] width 456 height 51
click at [660, 405] on span "Aceptar" at bounding box center [654, 399] width 49 height 13
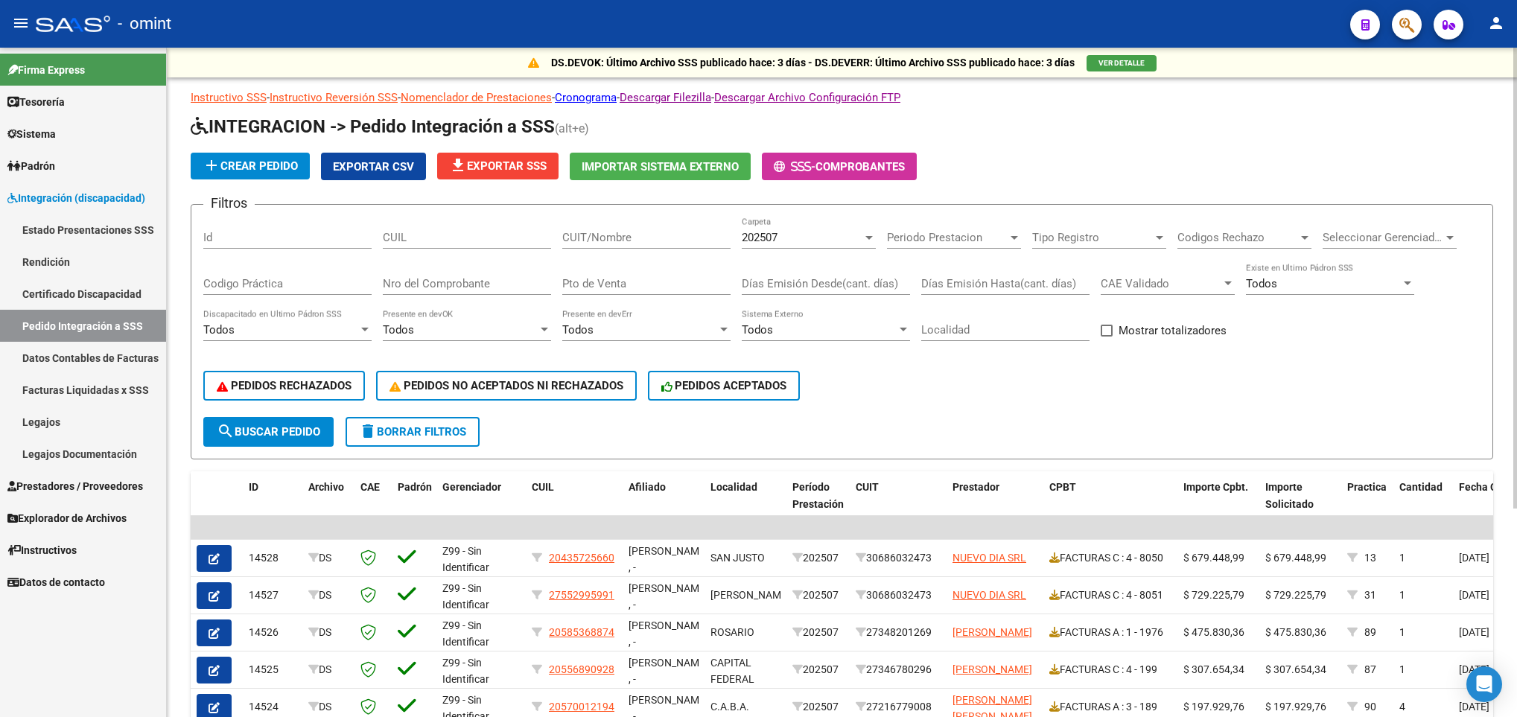
click at [655, 246] on div "CUIT/Nombre" at bounding box center [646, 233] width 168 height 32
paste input "27333810633"
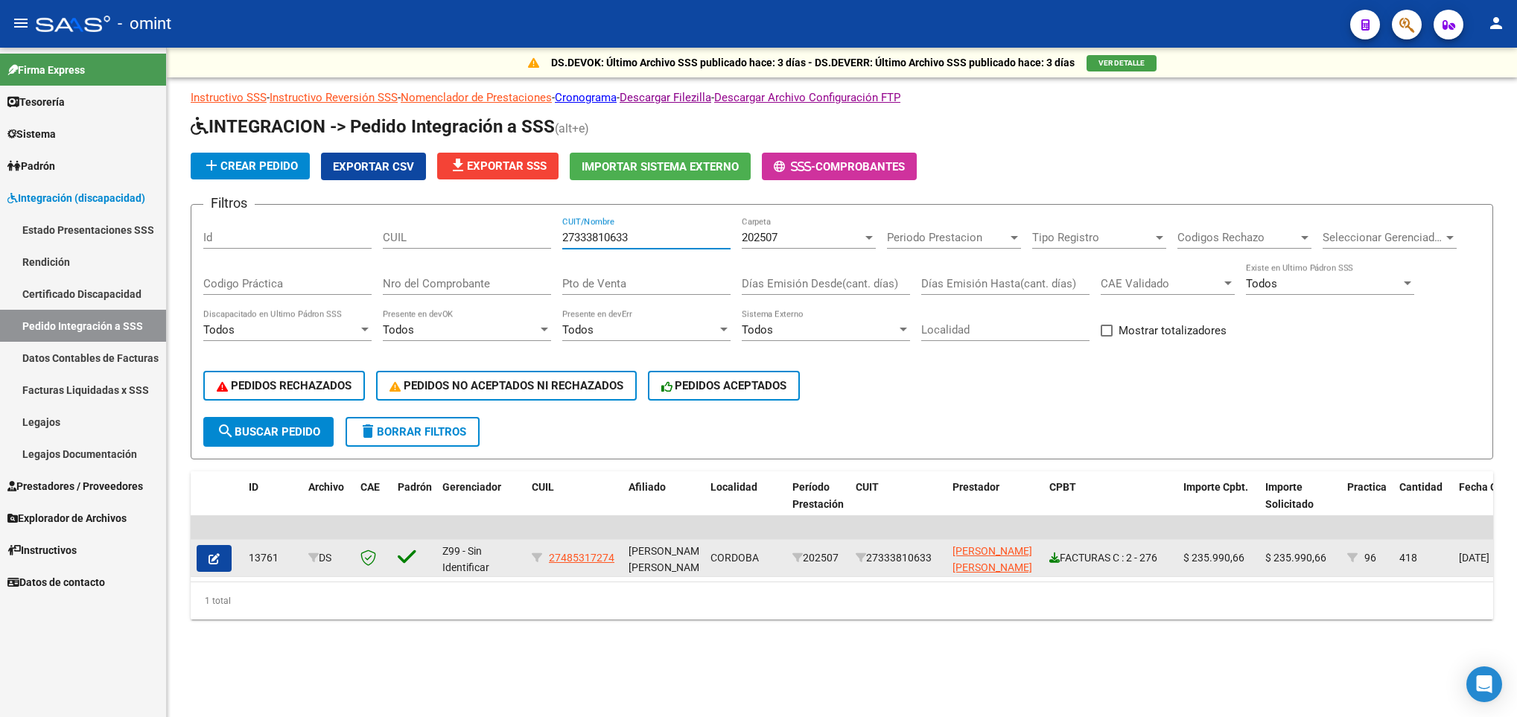
type input "27333810633"
click at [1056, 554] on icon at bounding box center [1055, 558] width 10 height 10
click at [209, 563] on icon "button" at bounding box center [214, 559] width 11 height 11
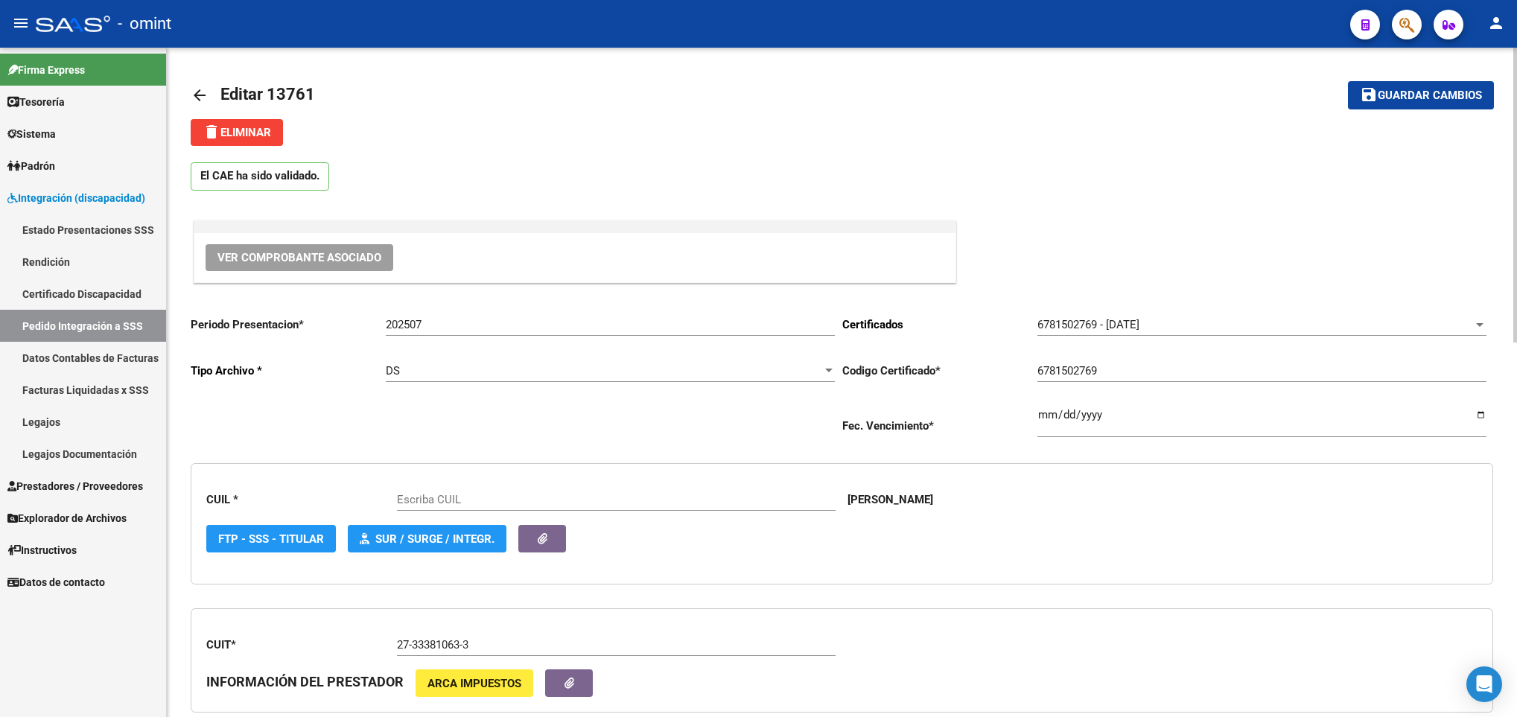
type input "27485317274"
click at [1256, 644] on div "CUIT * 27-33381063-3 Ingresar el CUIT INFORMACIÓN DEL PRESTADOR ARCA Impuestos" at bounding box center [842, 661] width 1303 height 105
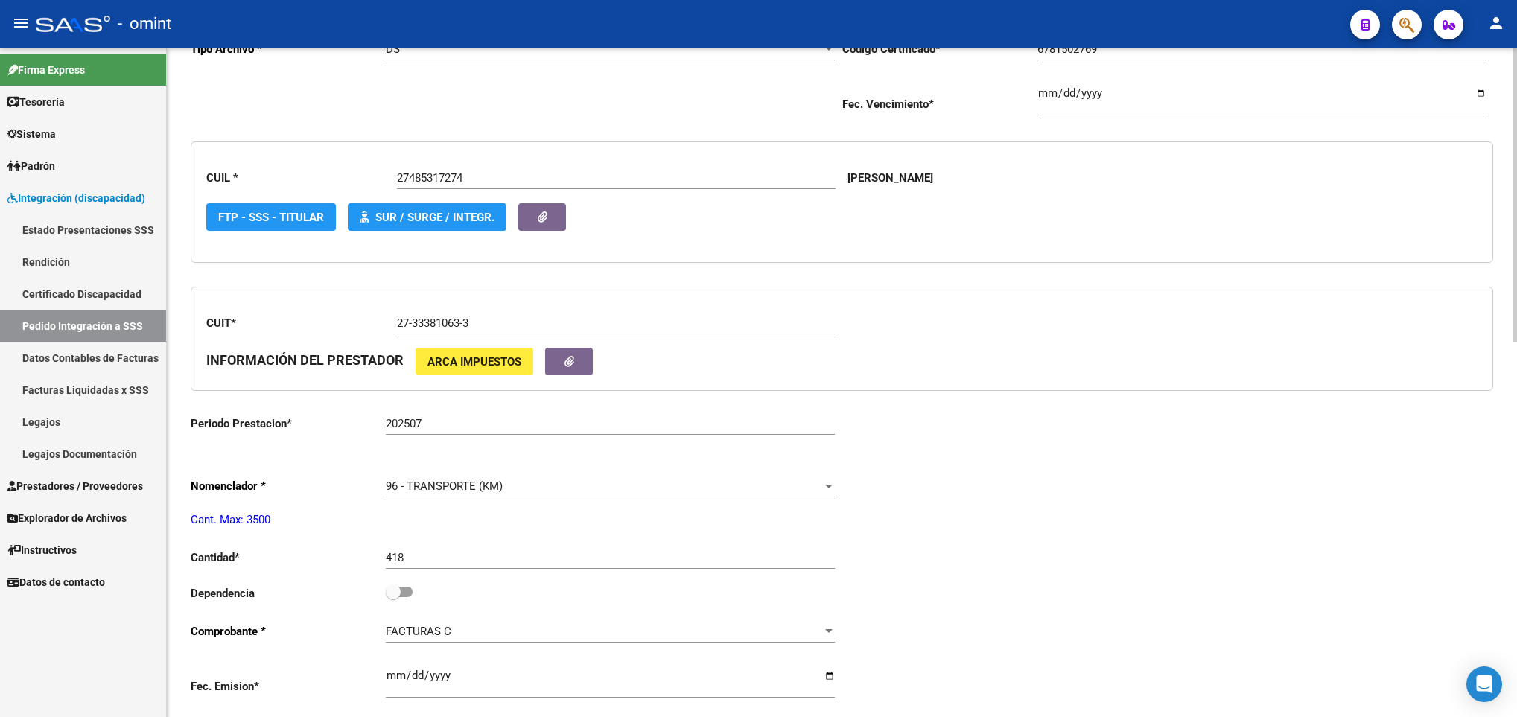
scroll to position [335, 0]
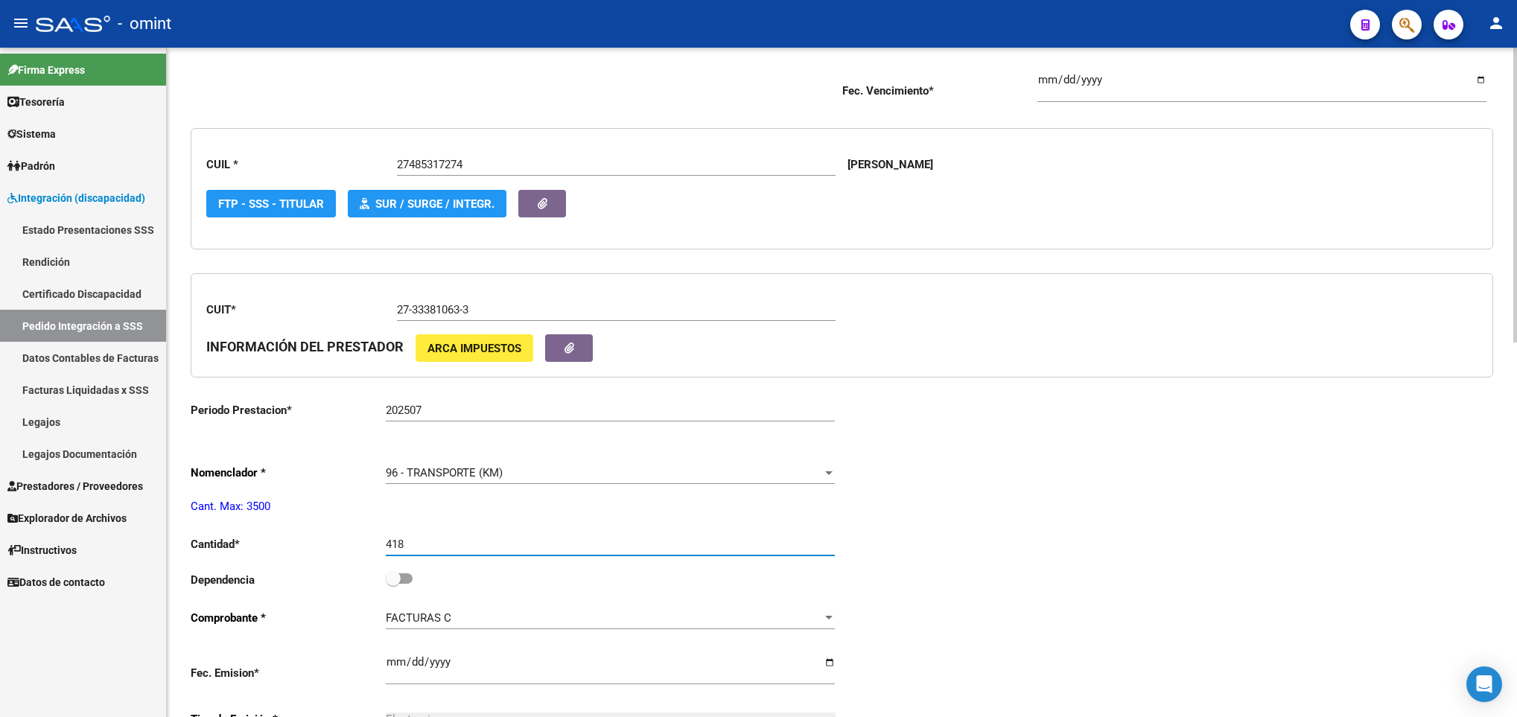
click at [494, 551] on input "418" at bounding box center [610, 544] width 449 height 13
type input "436"
click at [1348, 483] on div "Periodo Presentacion * 202507 Ingresar el Periodo Tipo Archivo * DS Seleccionar…" at bounding box center [842, 579] width 1303 height 1220
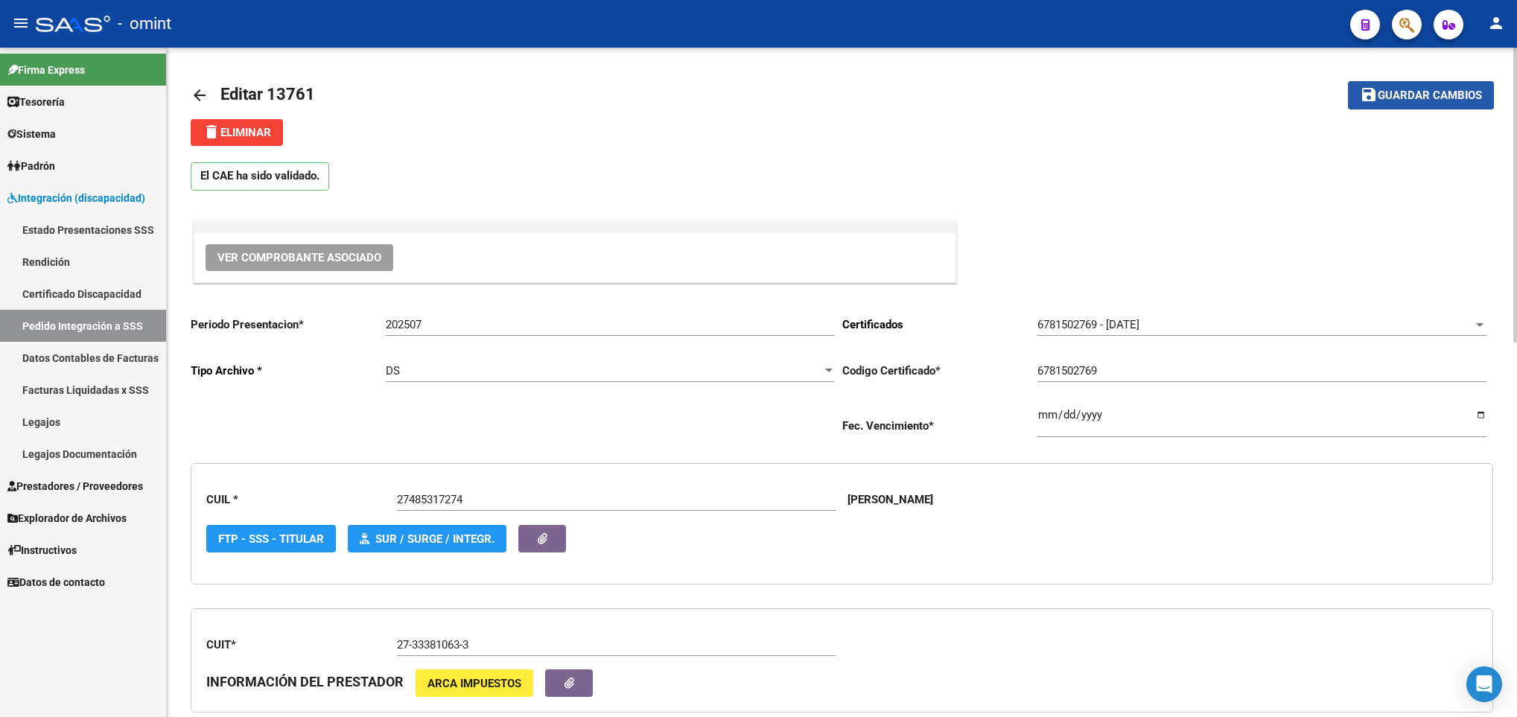
click at [1424, 89] on span "Guardar cambios" at bounding box center [1430, 95] width 104 height 13
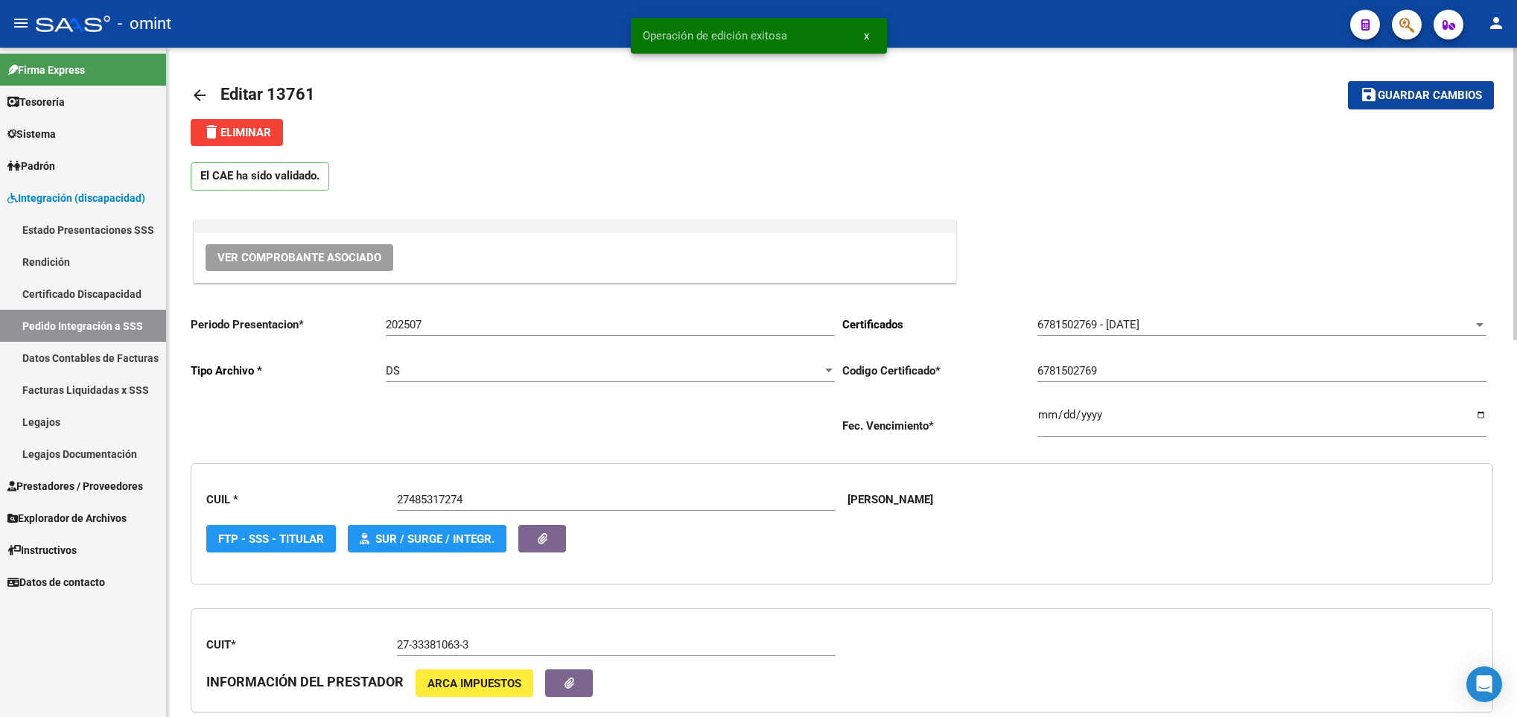
click at [193, 99] on mat-icon "arrow_back" at bounding box center [200, 95] width 18 height 18
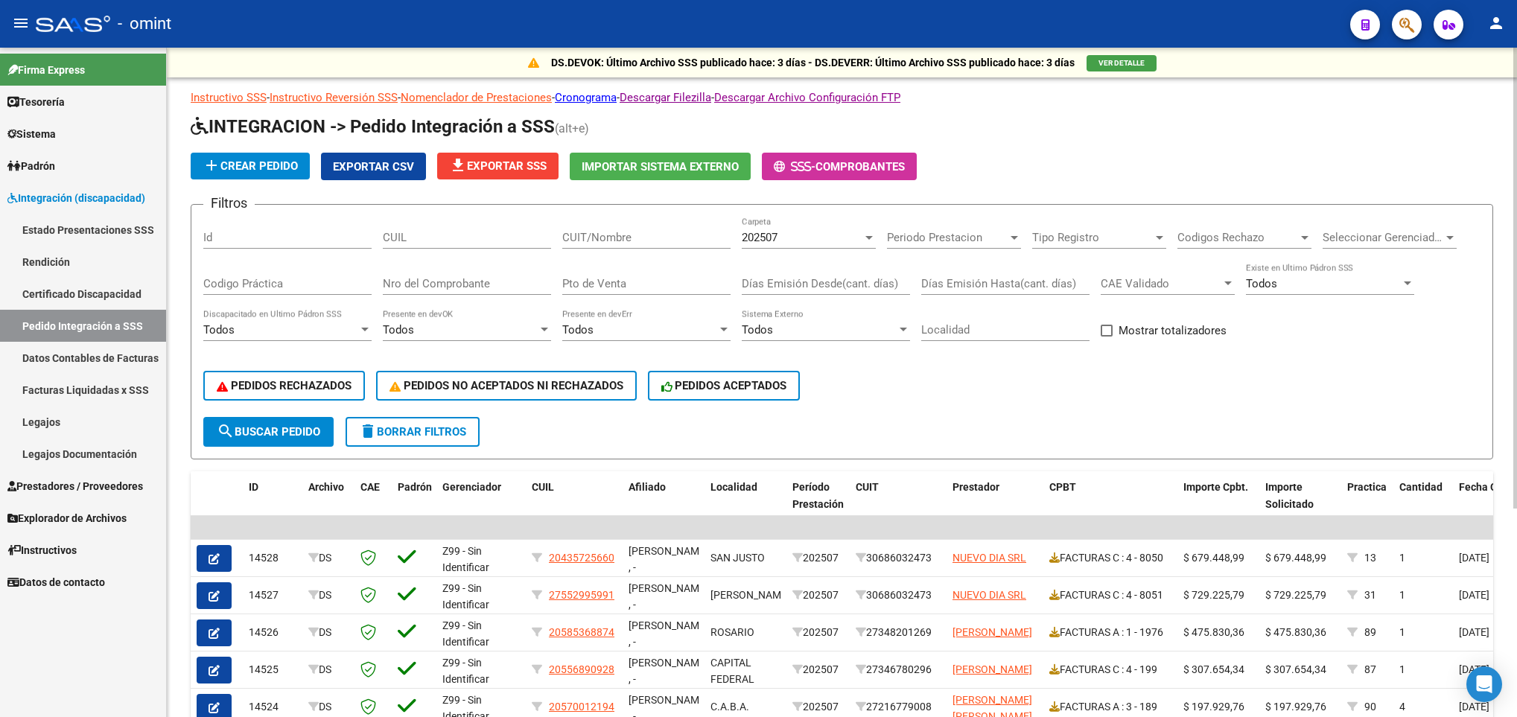
click at [693, 229] on div "CUIT/Nombre" at bounding box center [646, 233] width 168 height 32
paste input "20258268149"
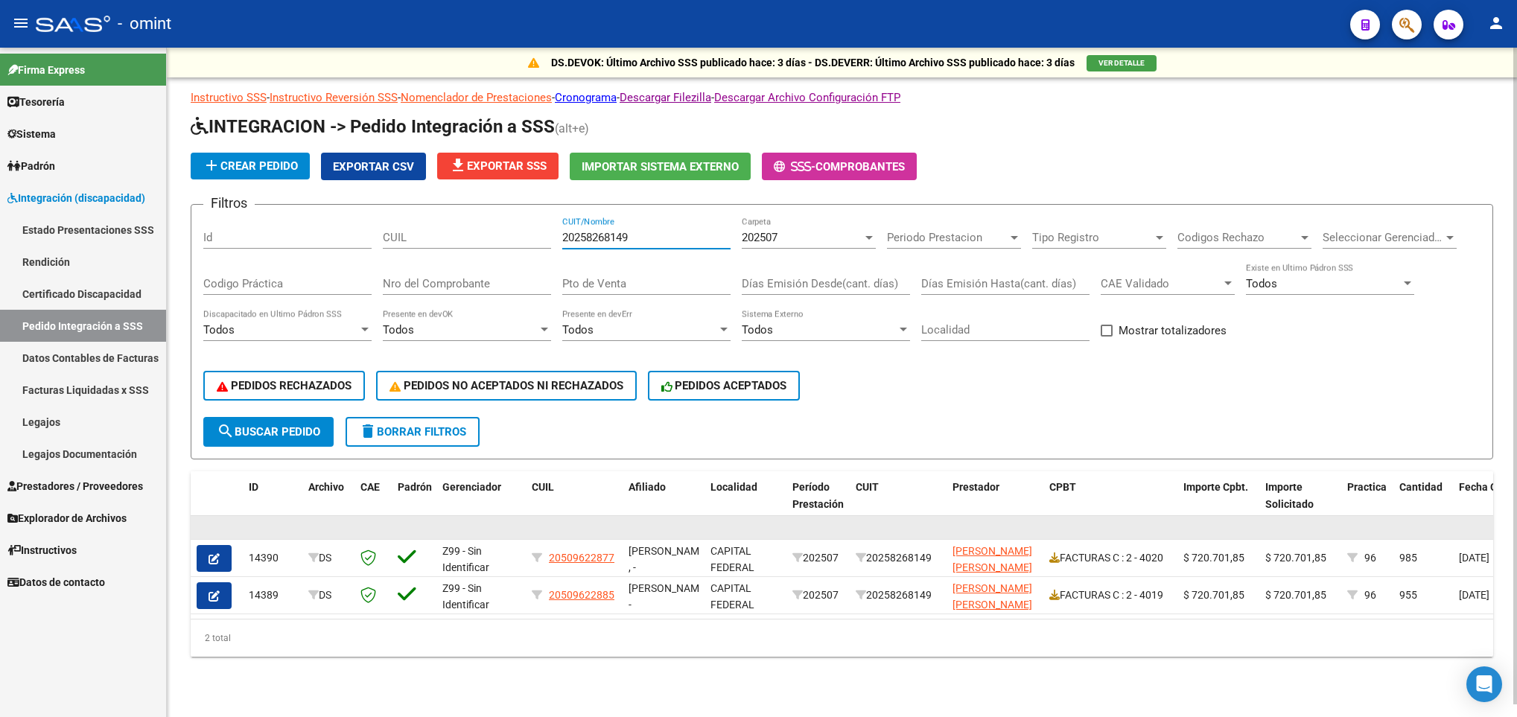
type input "20258268149"
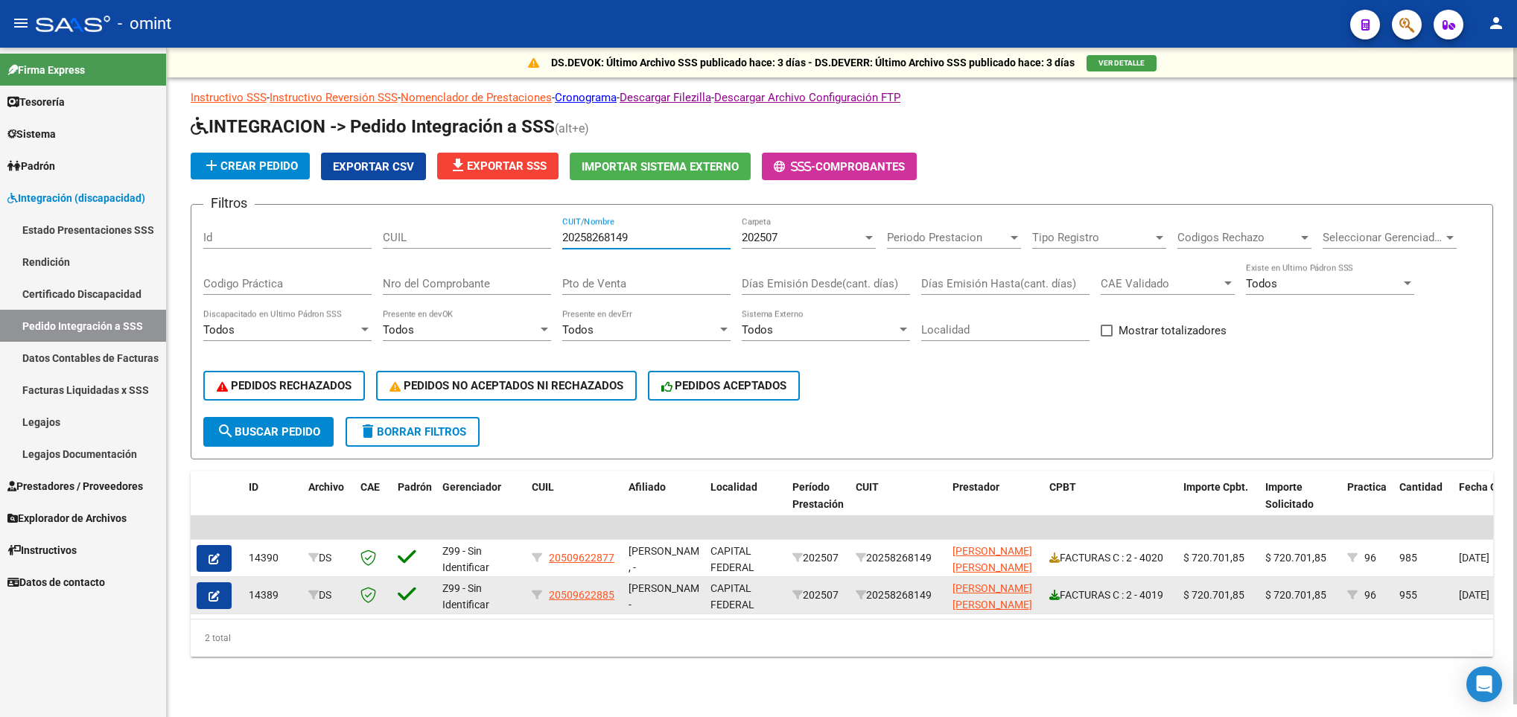
click at [1051, 597] on icon at bounding box center [1055, 595] width 10 height 10
click at [217, 594] on icon "button" at bounding box center [214, 596] width 11 height 11
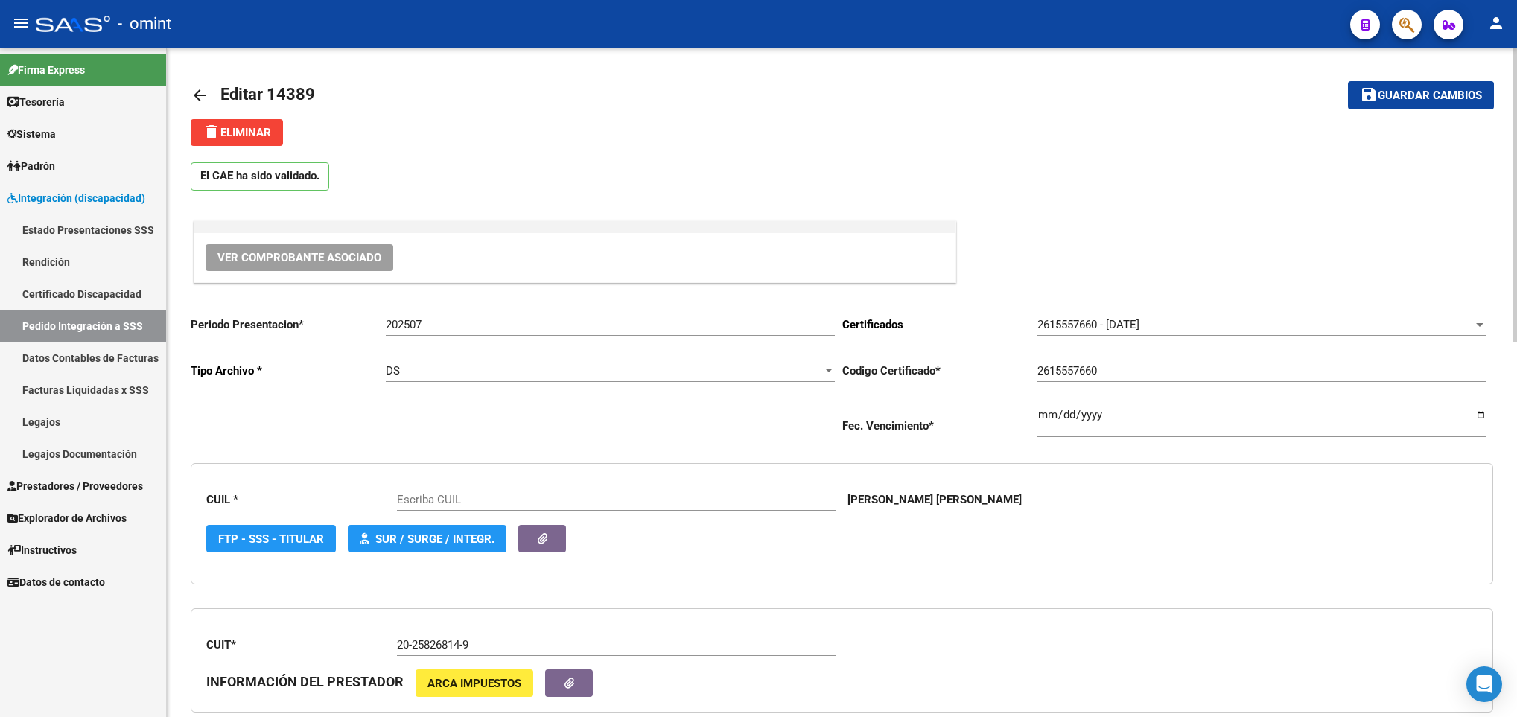
click at [1319, 589] on div "CUIL * Escriba CUIL RAFFINETTI SALATINO HERNAN HUGO FTP - SSS - Titular SUR / S…" at bounding box center [842, 523] width 1303 height 145
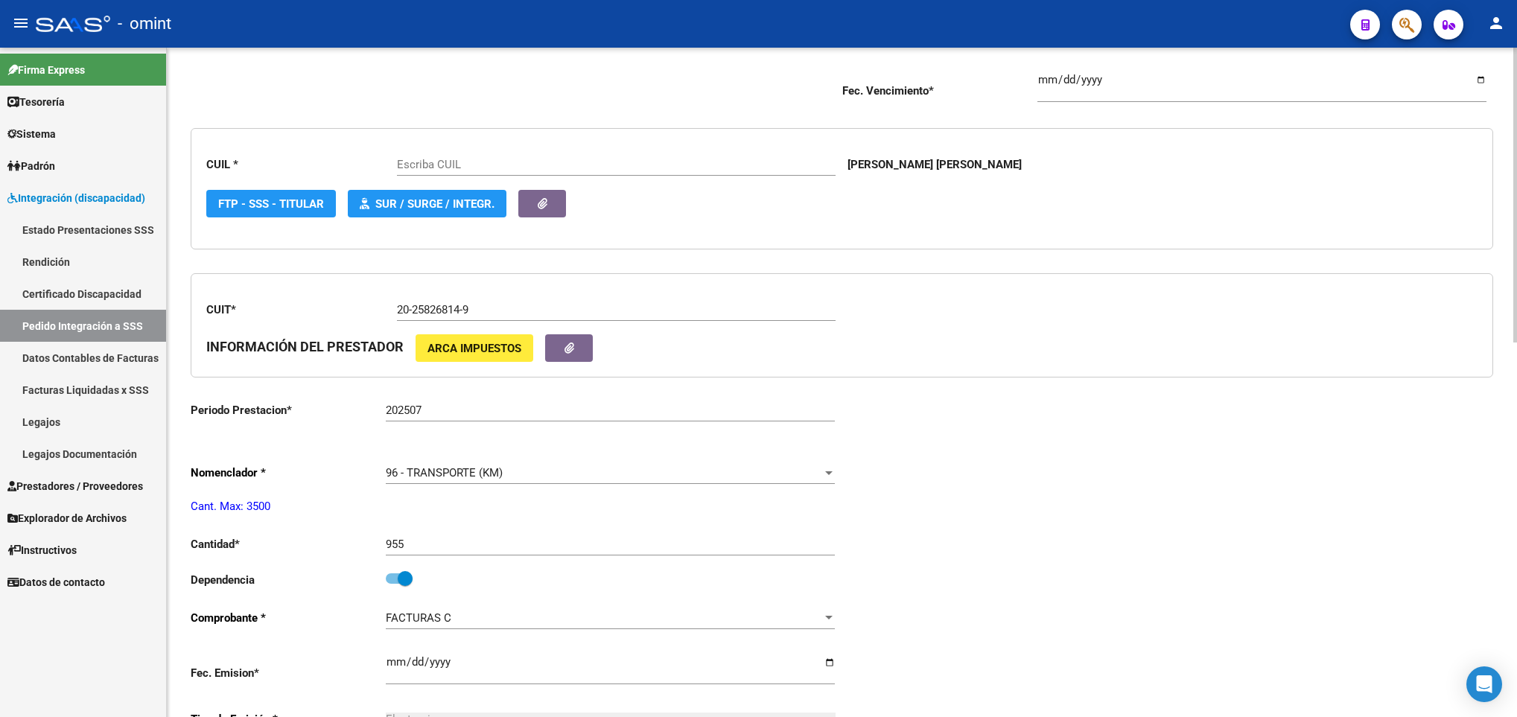
type input "20509622885"
click at [454, 535] on div "955 Ingresar el nro" at bounding box center [610, 540] width 449 height 32
type input "986"
click at [1149, 548] on div "Periodo Presentacion * 202507 Ingresar el Periodo Tipo Archivo * DS Seleccionar…" at bounding box center [842, 579] width 1303 height 1220
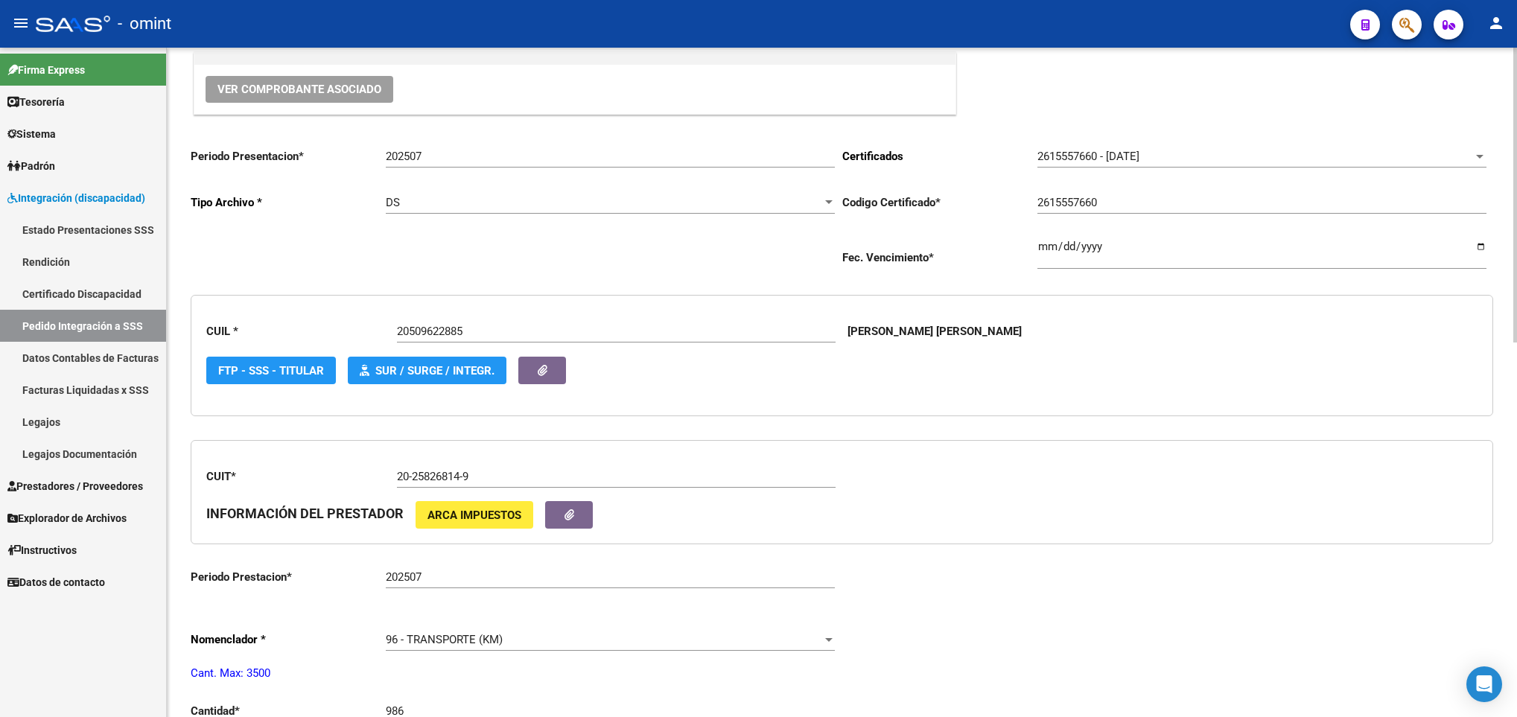
scroll to position [0, 0]
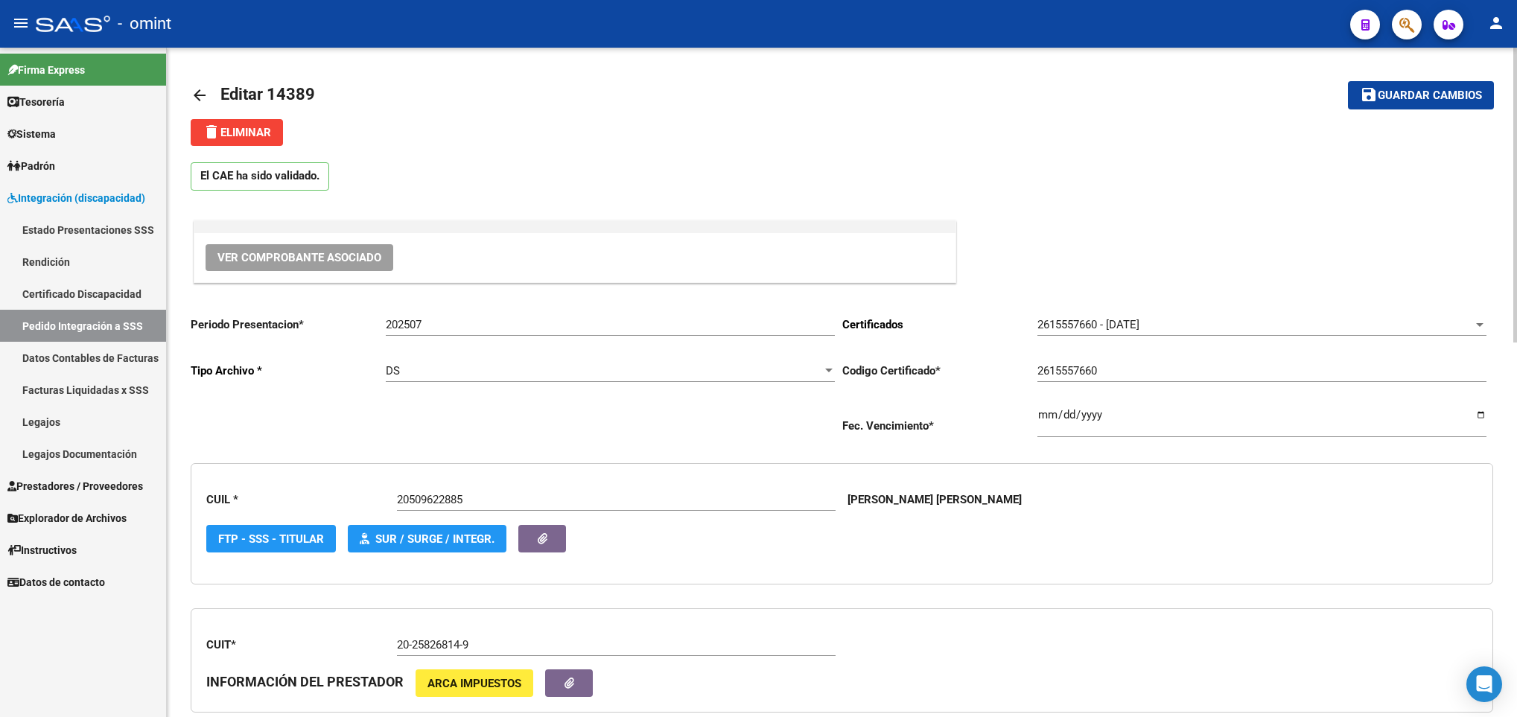
click at [1460, 96] on span "Guardar cambios" at bounding box center [1430, 95] width 104 height 13
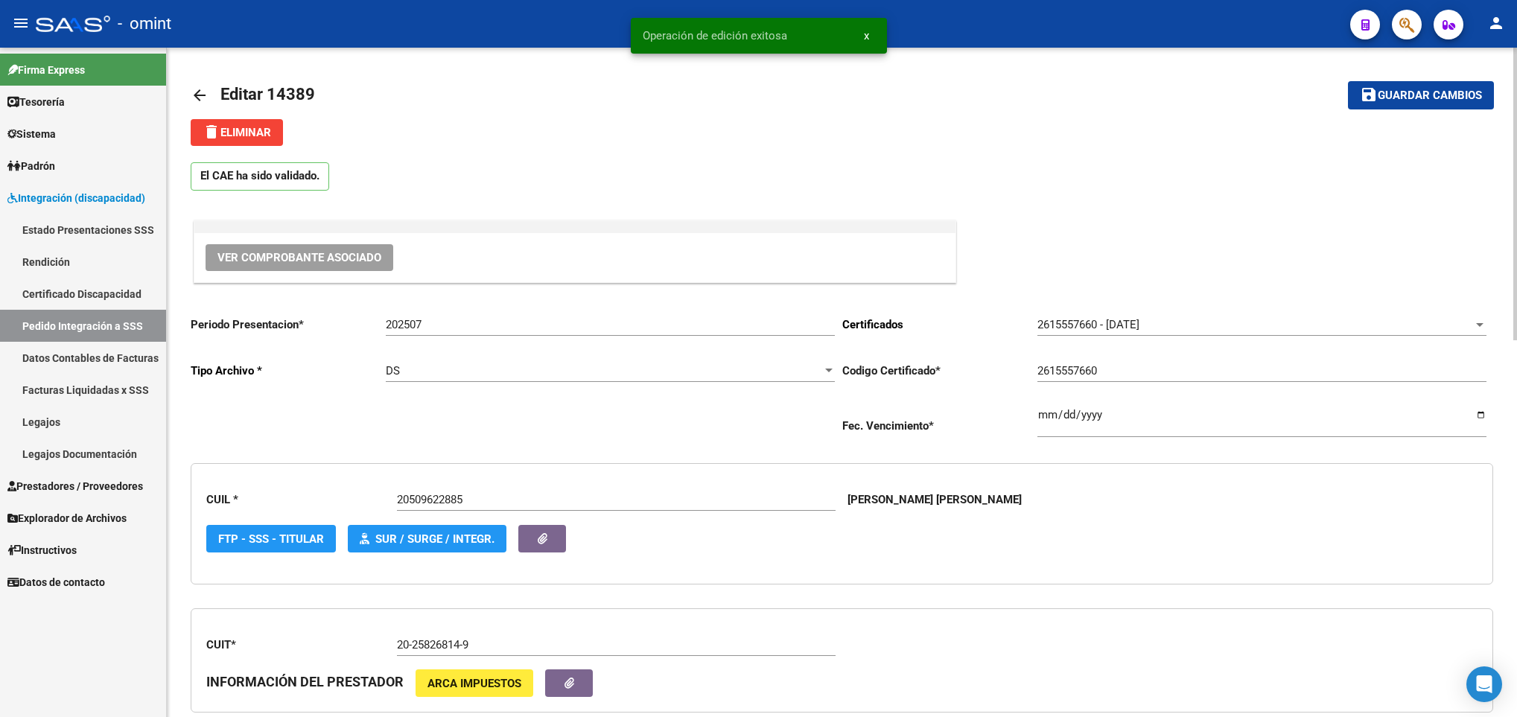
click at [199, 98] on mat-icon "arrow_back" at bounding box center [200, 95] width 18 height 18
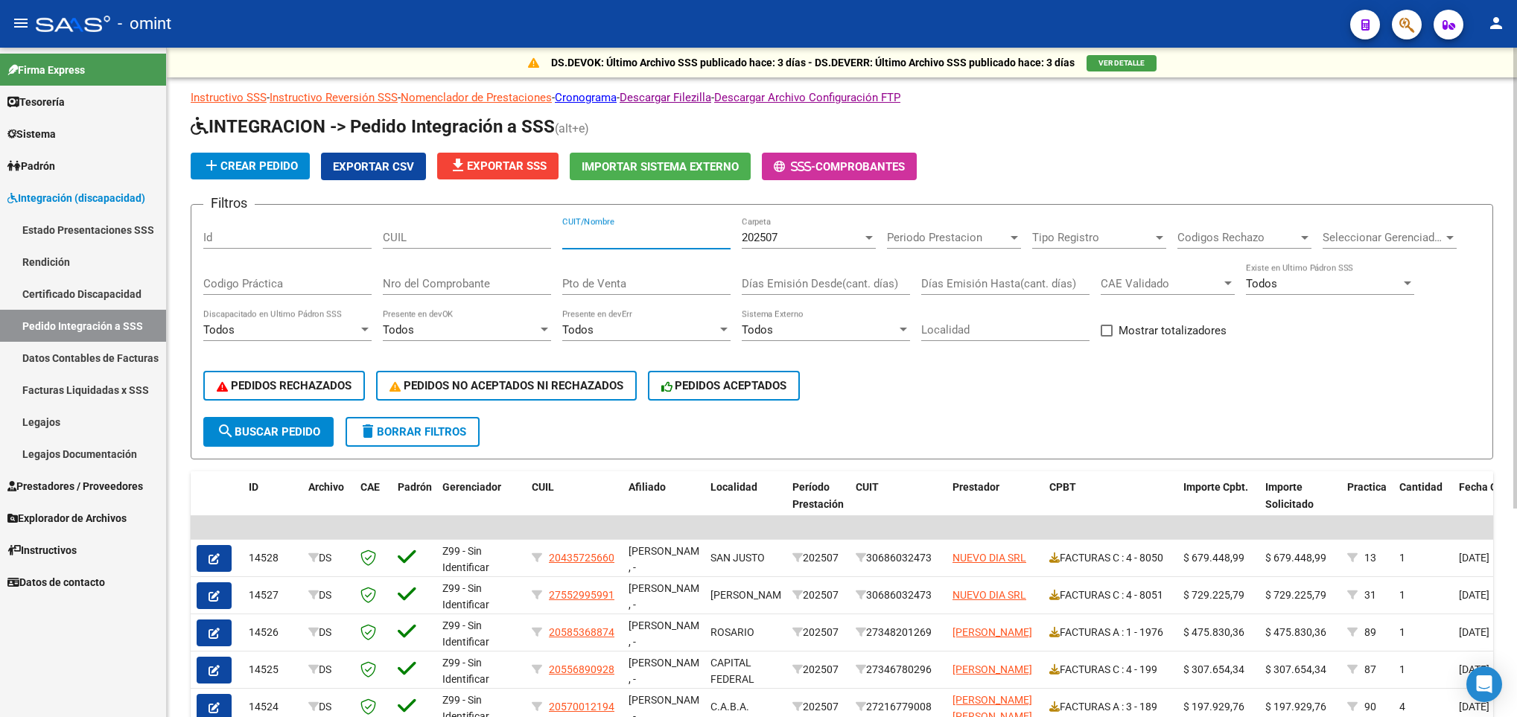
click at [659, 244] on input "CUIT/Nombre" at bounding box center [646, 237] width 168 height 13
paste input "30717345114"
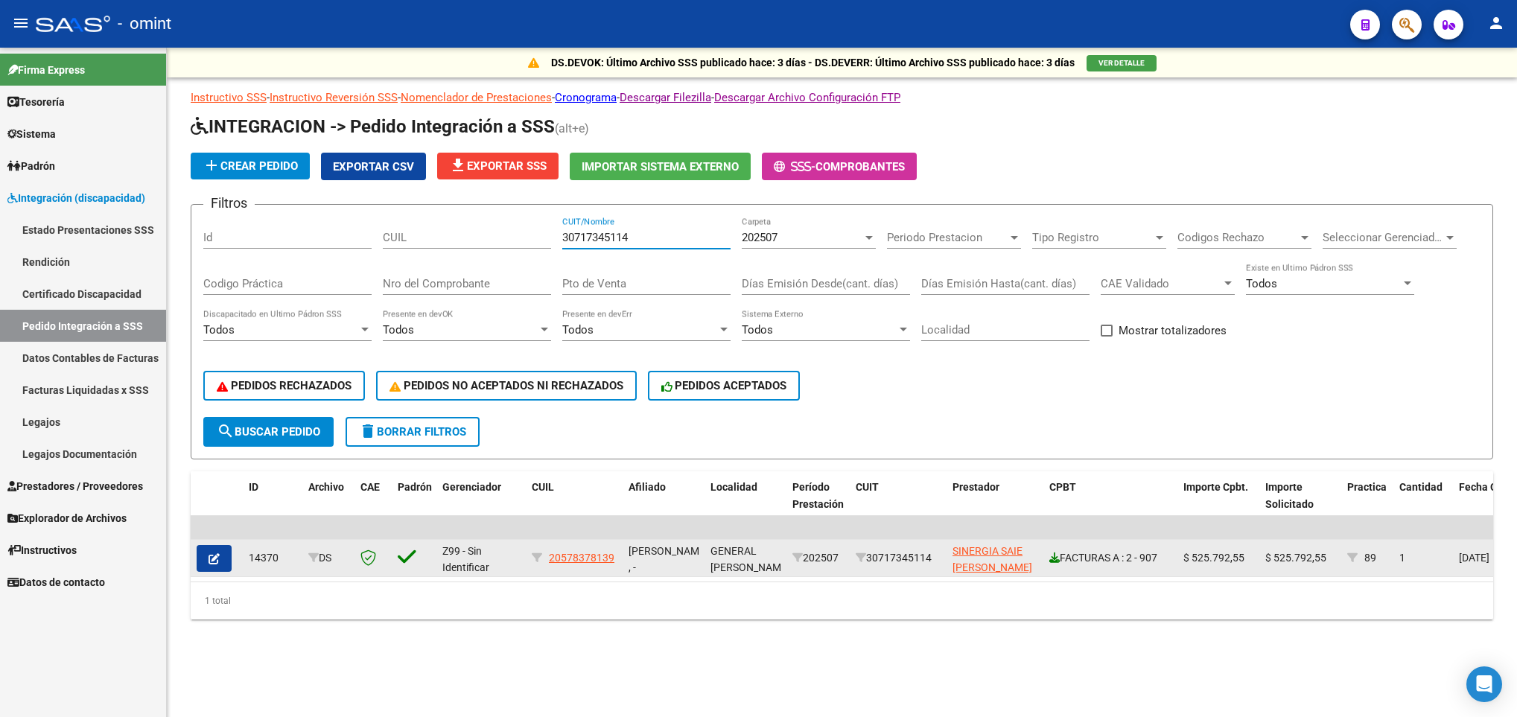
type input "30717345114"
click at [1056, 559] on icon at bounding box center [1055, 558] width 10 height 10
click at [218, 554] on icon "button" at bounding box center [214, 559] width 11 height 11
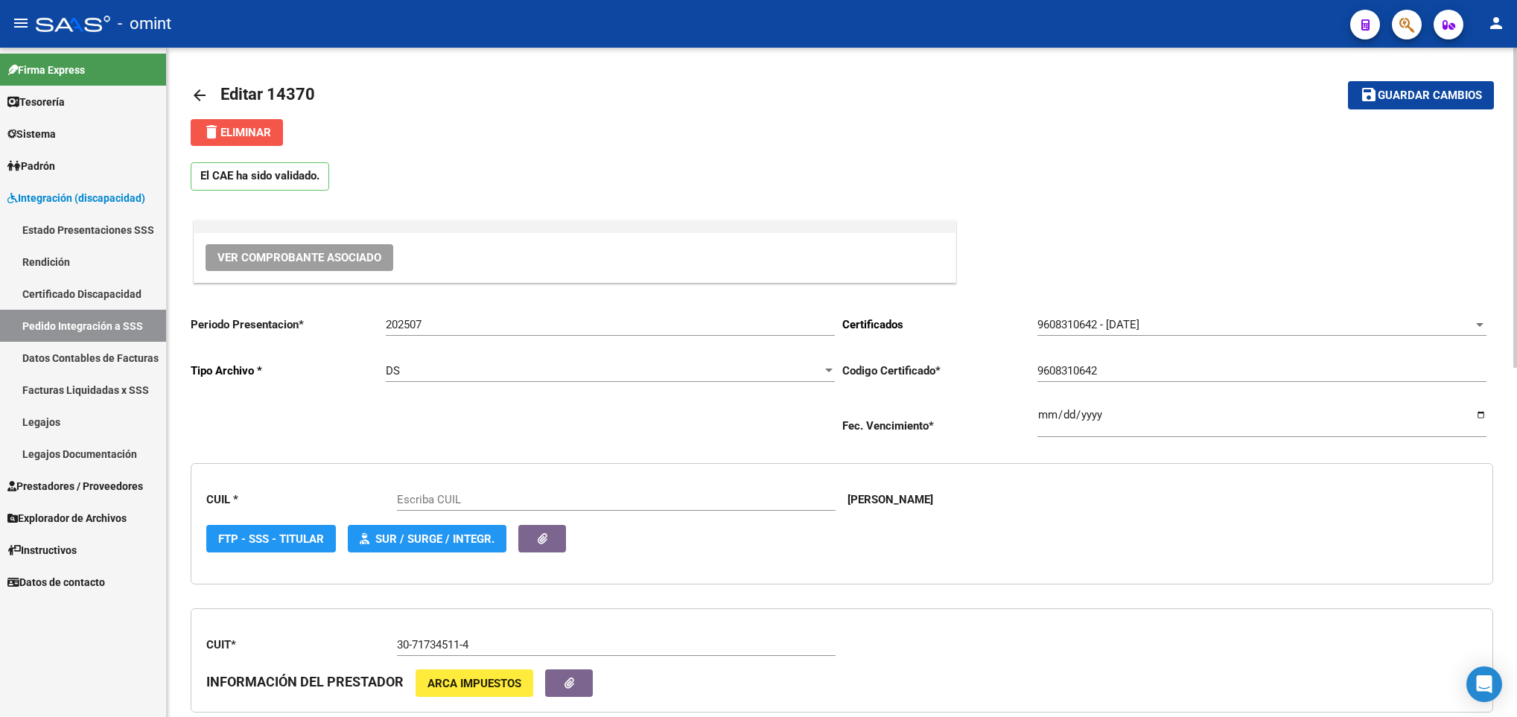
click at [250, 139] on span "delete Eliminar" at bounding box center [237, 132] width 69 height 13
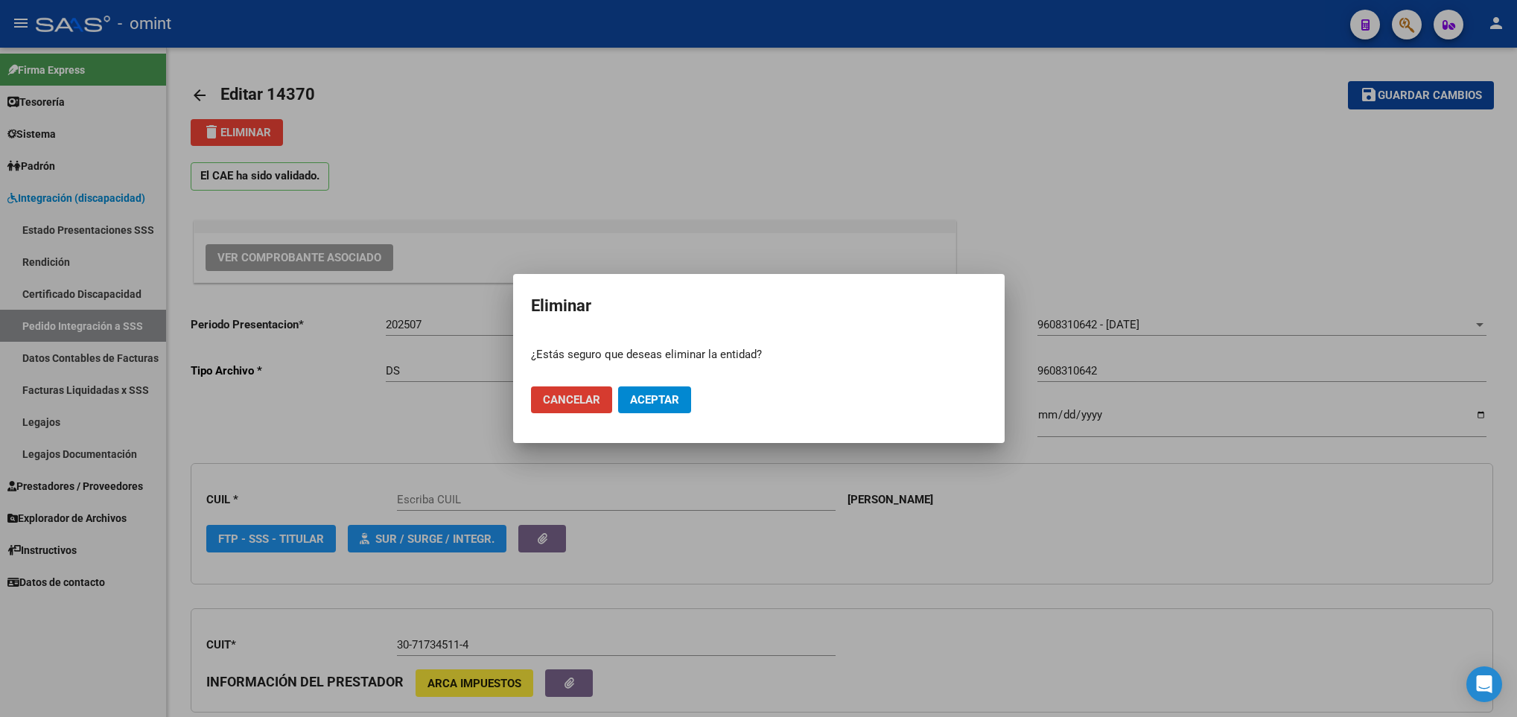
click at [659, 402] on span "Aceptar" at bounding box center [654, 399] width 49 height 13
type input "20578378139"
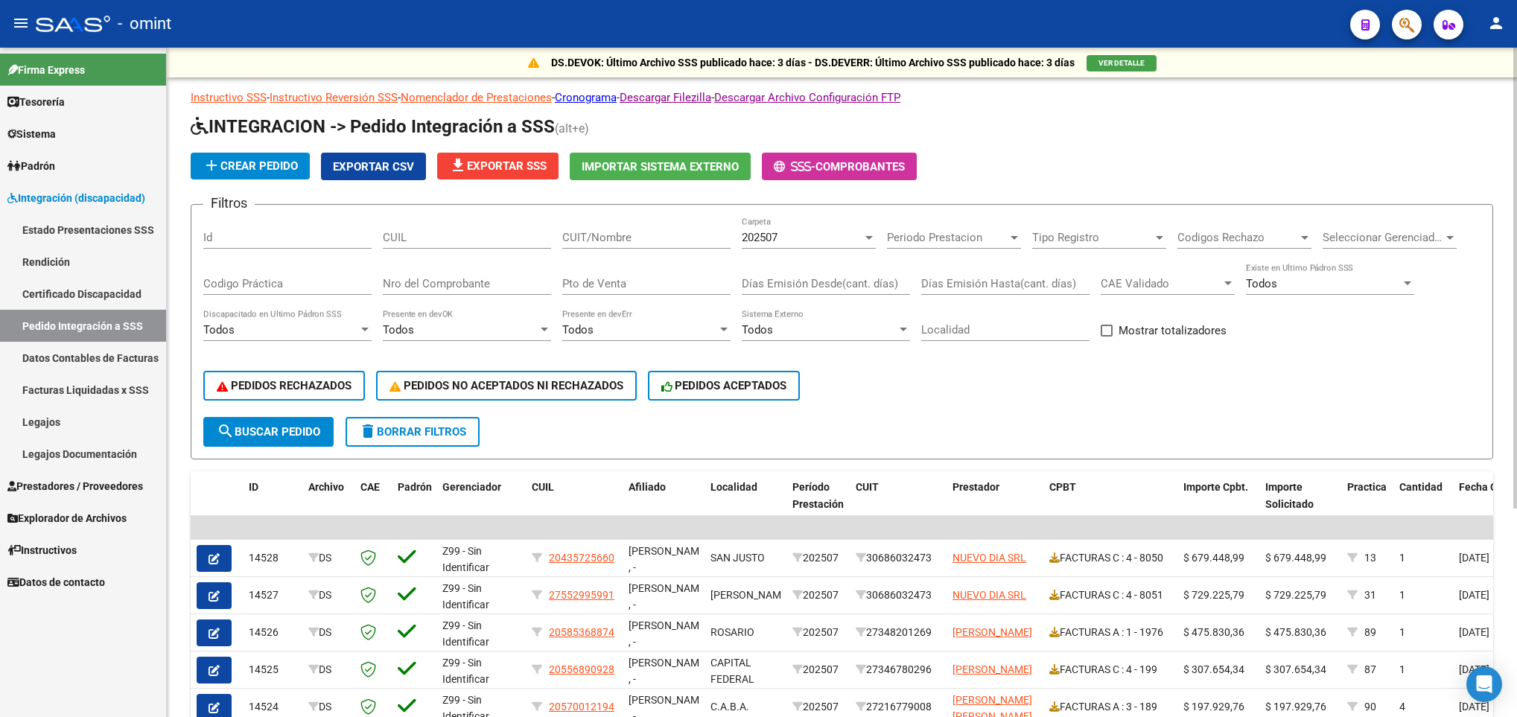
click at [651, 240] on input "CUIT/Nombre" at bounding box center [646, 237] width 168 height 13
paste input "30707913394"
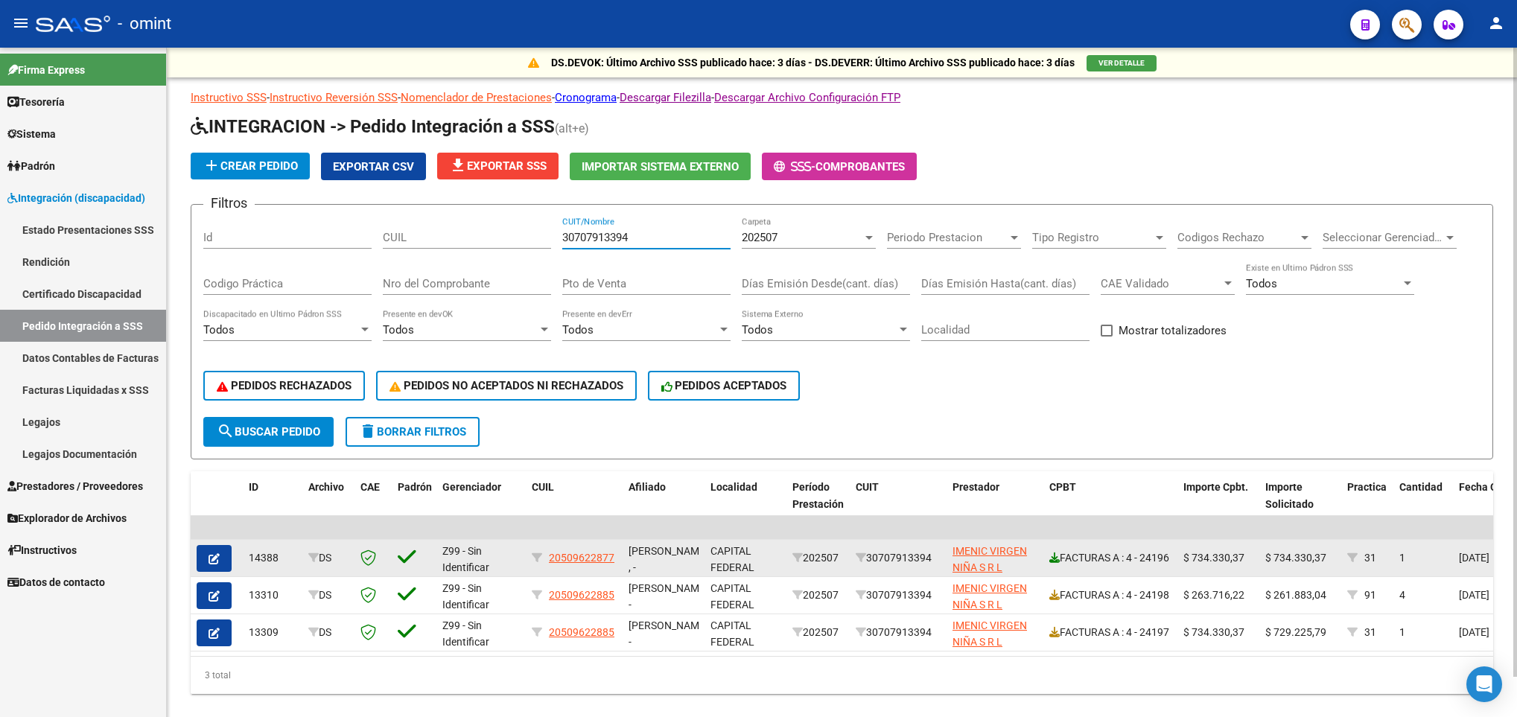
type input "30707913394"
click at [1053, 554] on icon at bounding box center [1055, 558] width 10 height 10
click at [222, 564] on button "button" at bounding box center [214, 558] width 35 height 27
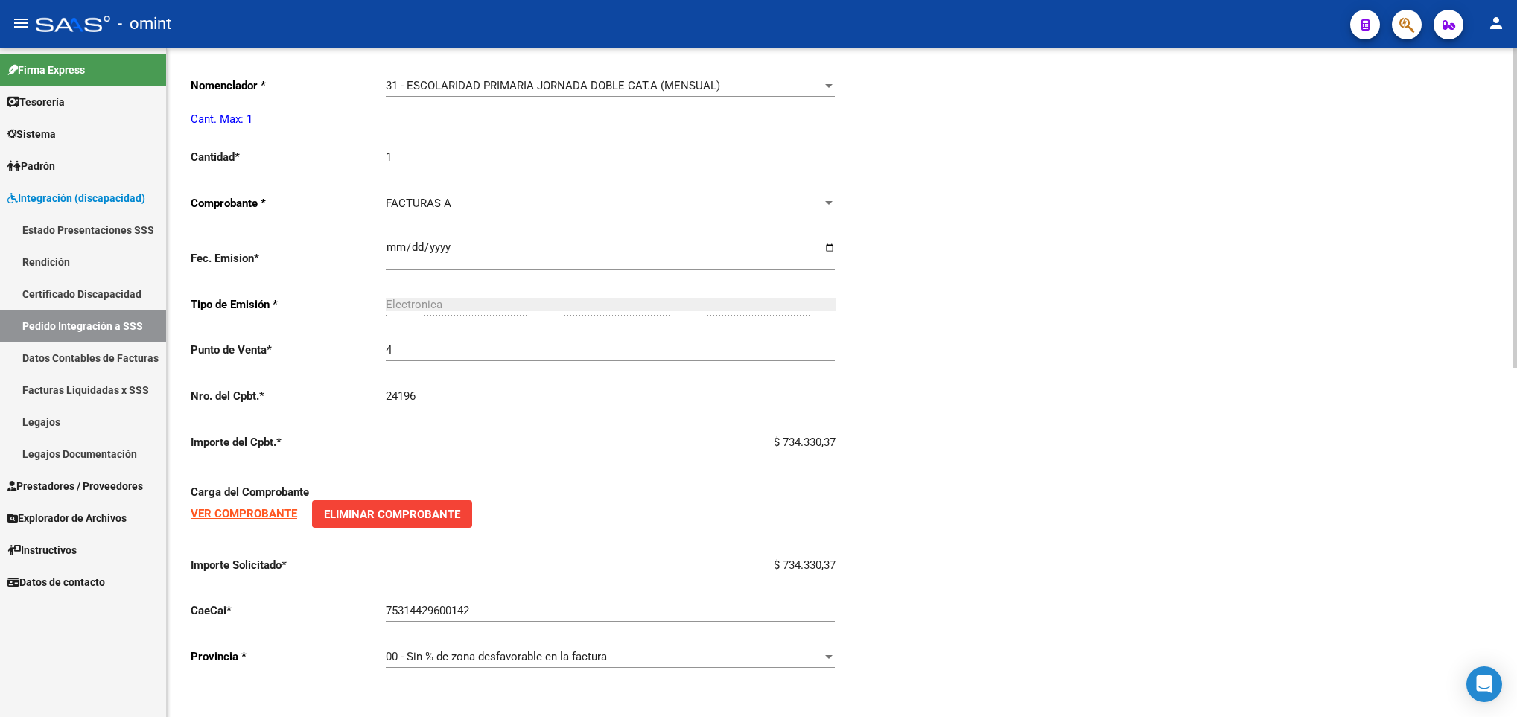
scroll to position [731, 0]
type input "20509622877"
click at [798, 564] on input "$ 734.330,37" at bounding box center [610, 564] width 449 height 13
paste input "29.225,79"
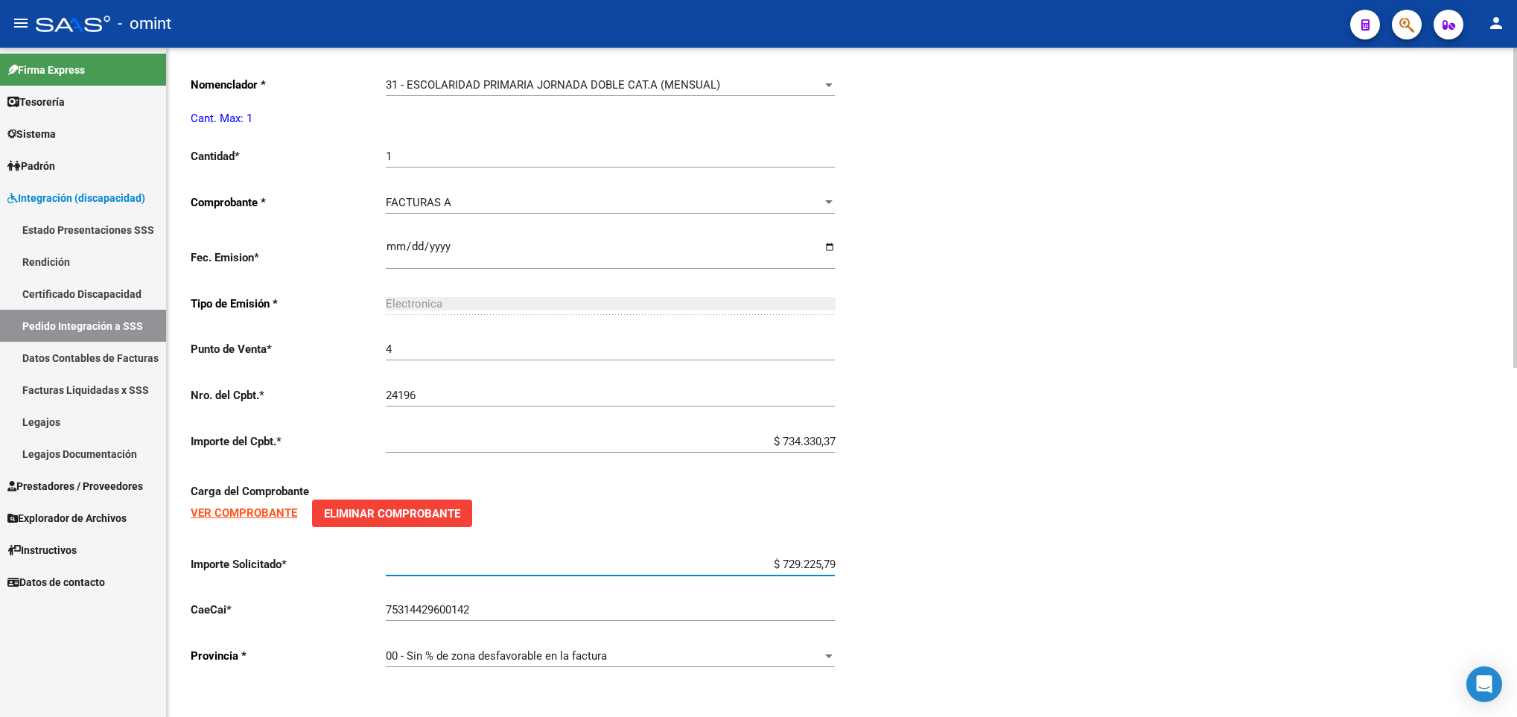
type input "$ 729.225,79"
click at [1293, 524] on div "Periodo Presentacion * 202507 Ingresar el Periodo Tipo Archivo * DS Seleccionar…" at bounding box center [842, 131] width 1303 height 1101
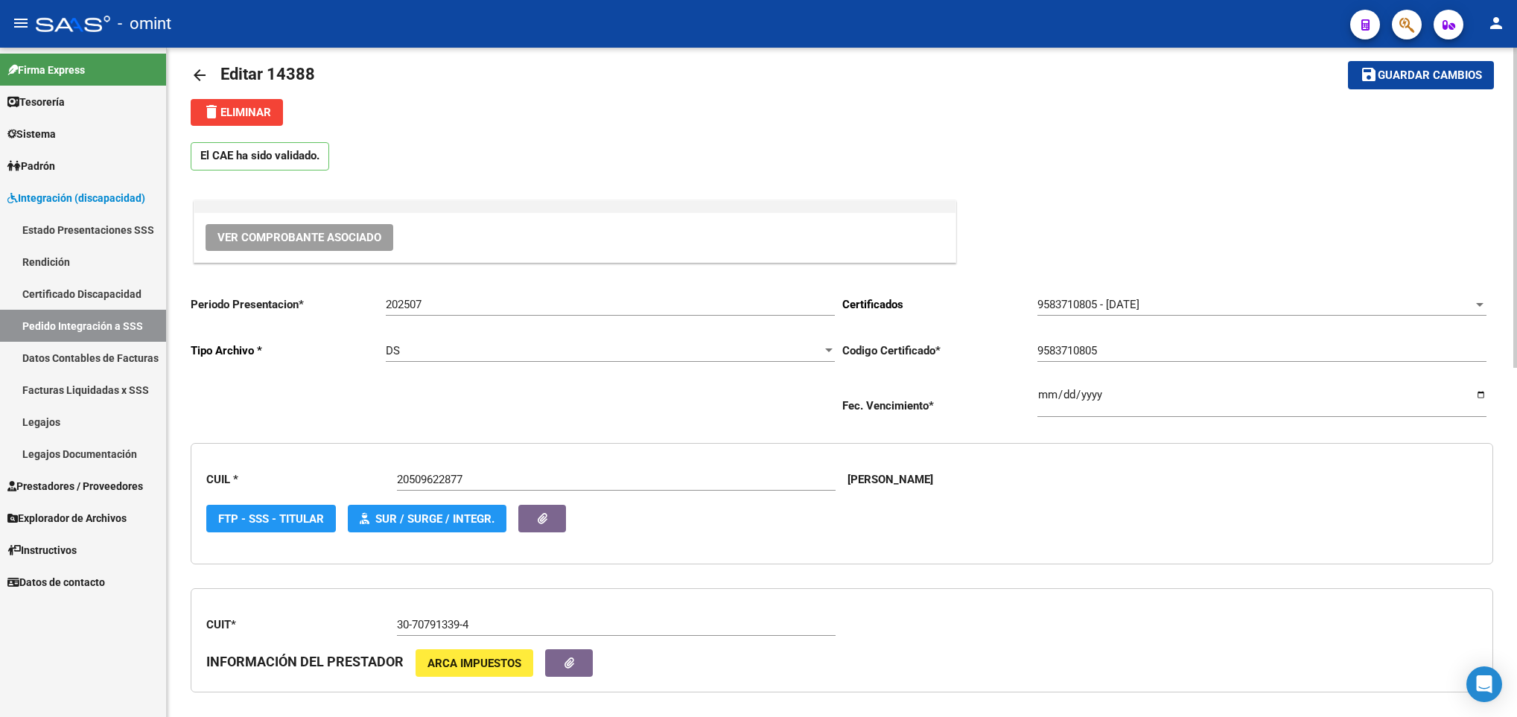
scroll to position [0, 0]
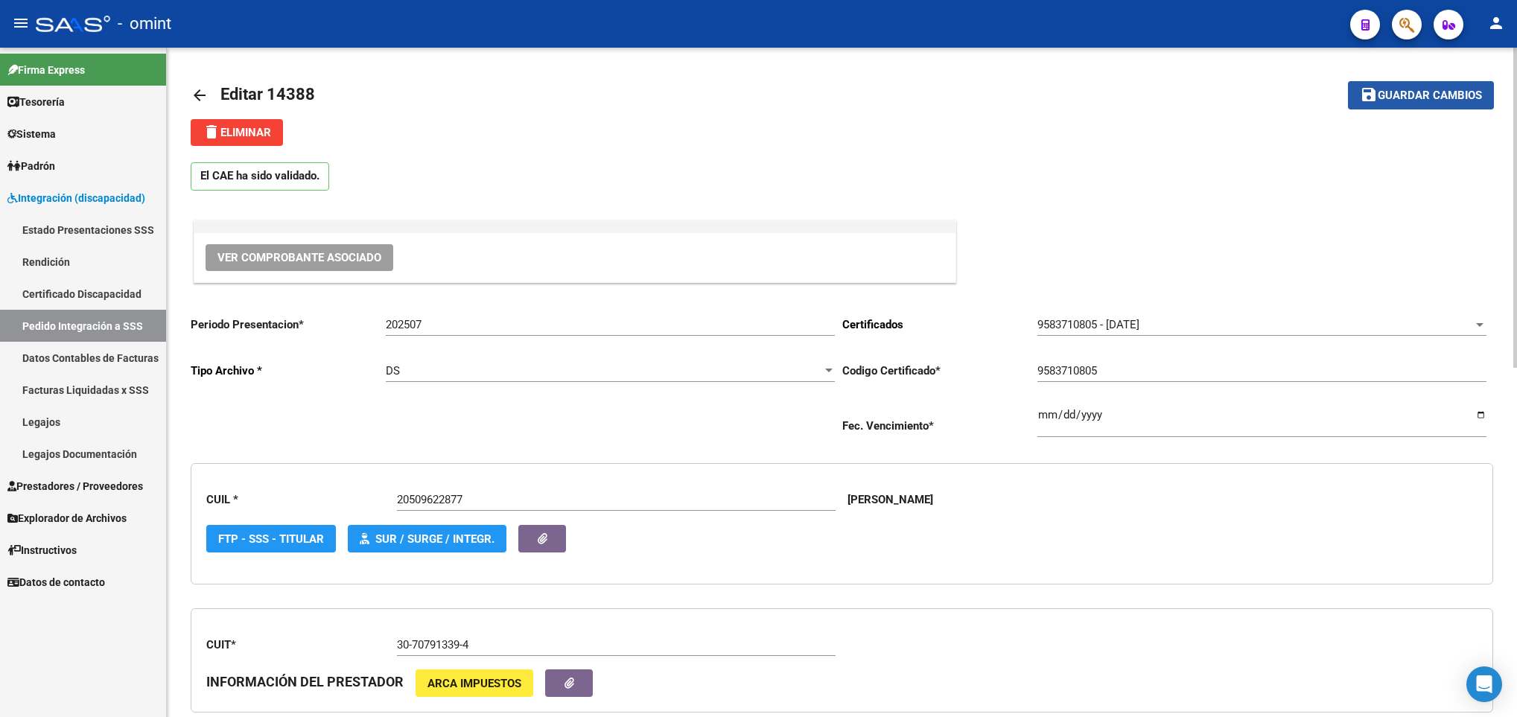
click at [1386, 89] on span "Guardar cambios" at bounding box center [1430, 95] width 104 height 13
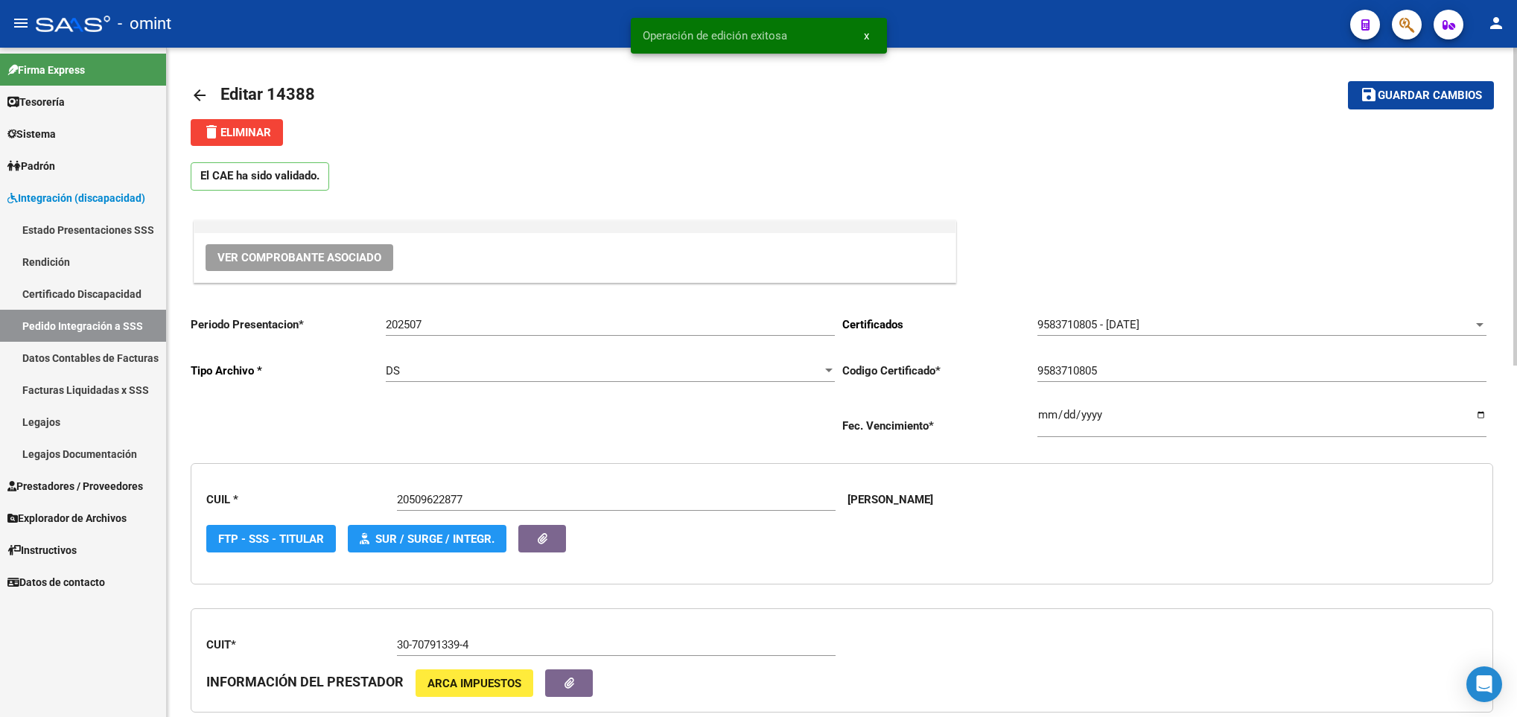
click at [204, 96] on mat-icon "arrow_back" at bounding box center [200, 95] width 18 height 18
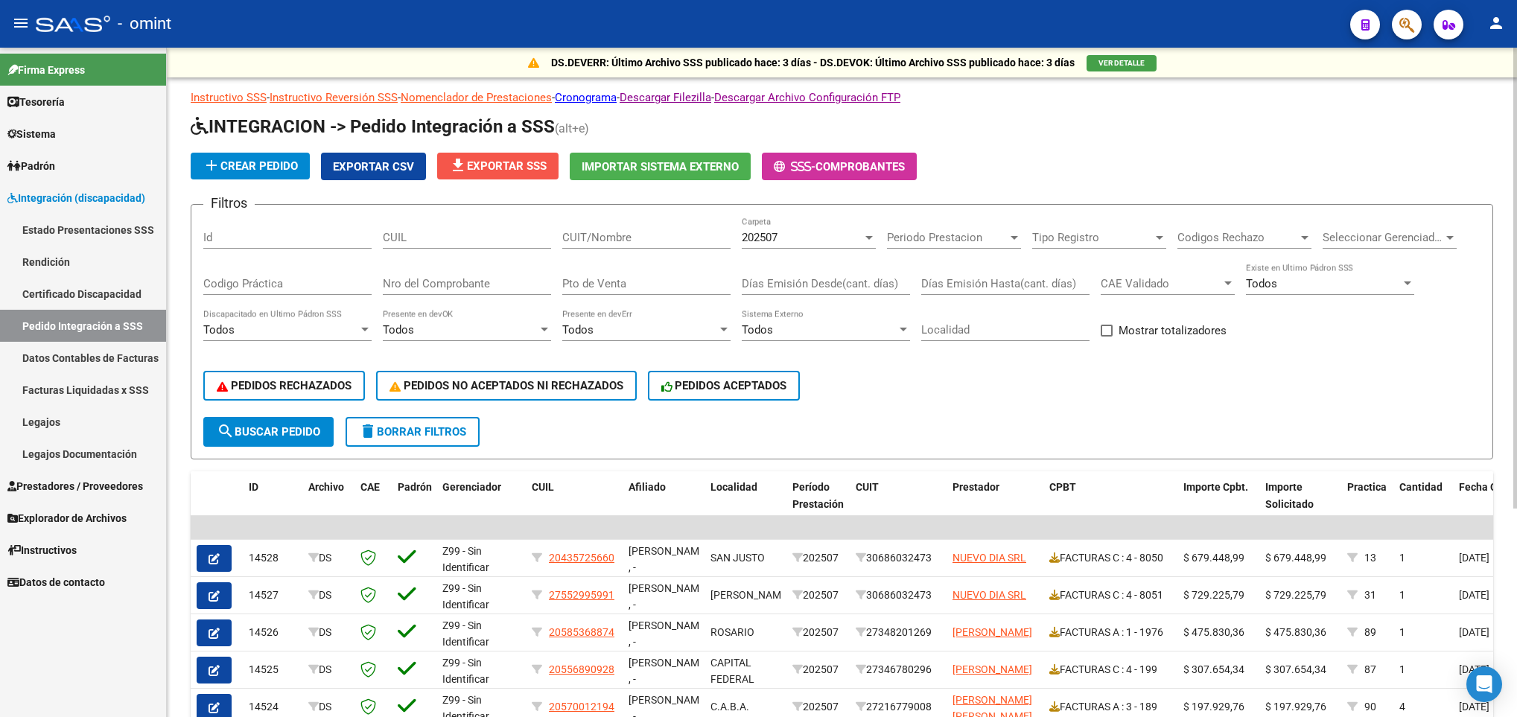
click at [475, 153] on button "file_download Exportar SSS" at bounding box center [497, 166] width 121 height 27
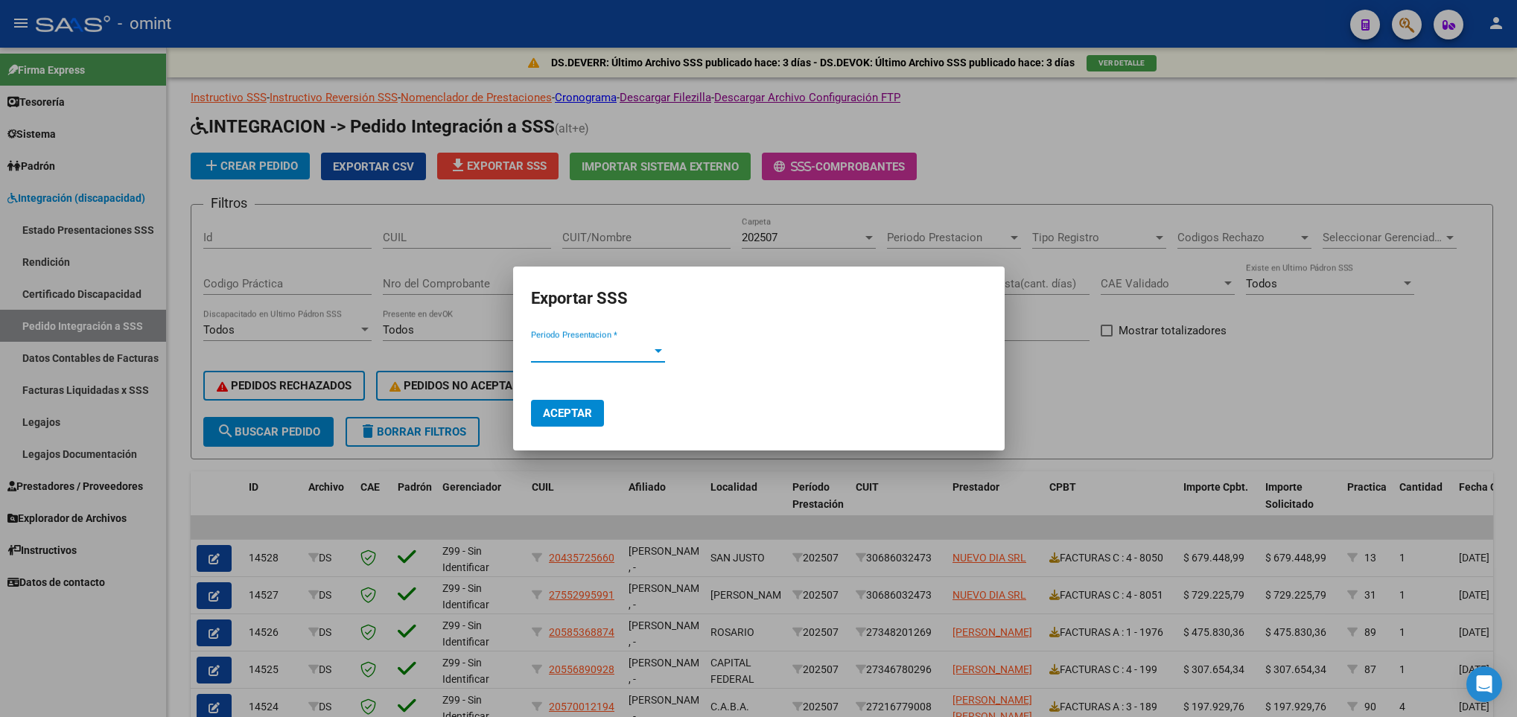
click at [648, 345] on span "Periodo Presentacion *" at bounding box center [591, 350] width 121 height 13
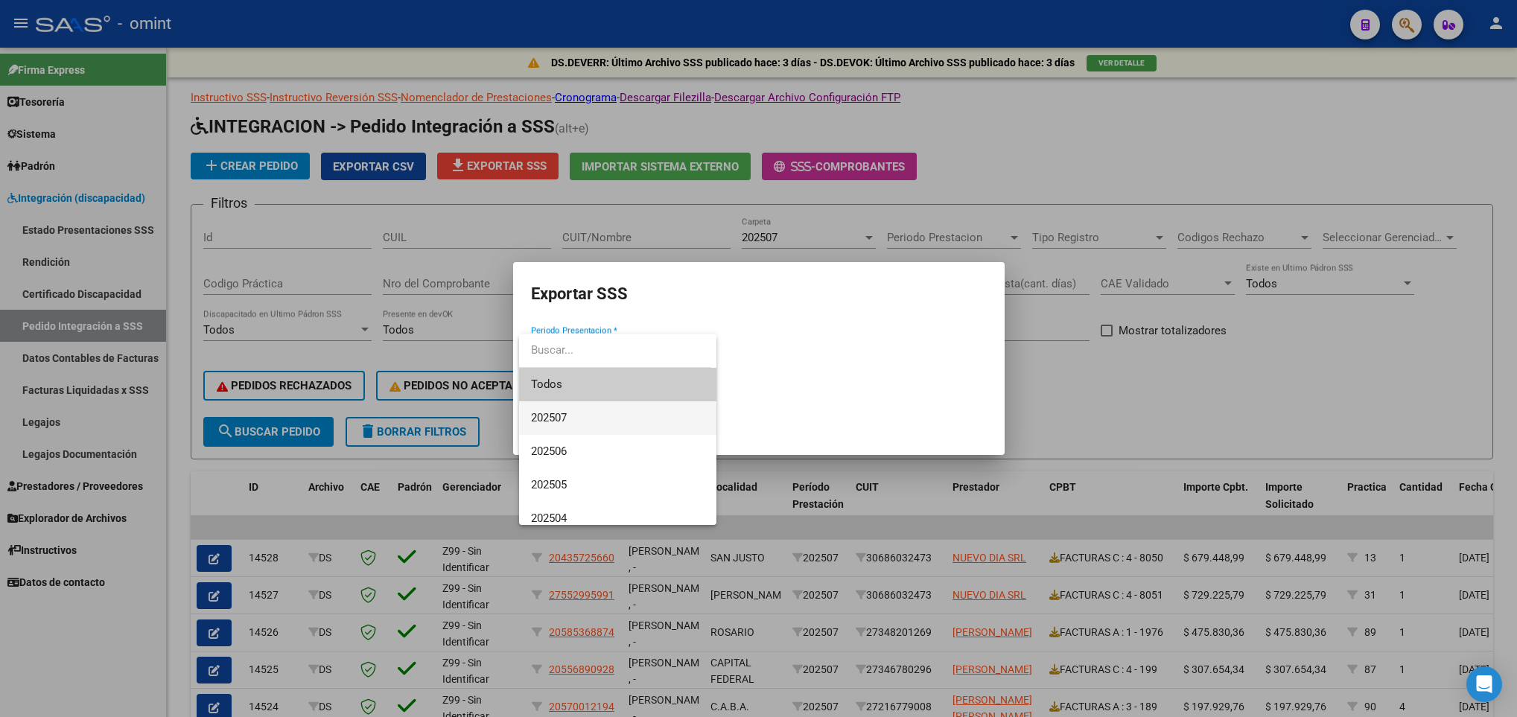
click at [632, 416] on span "202507" at bounding box center [618, 419] width 174 height 34
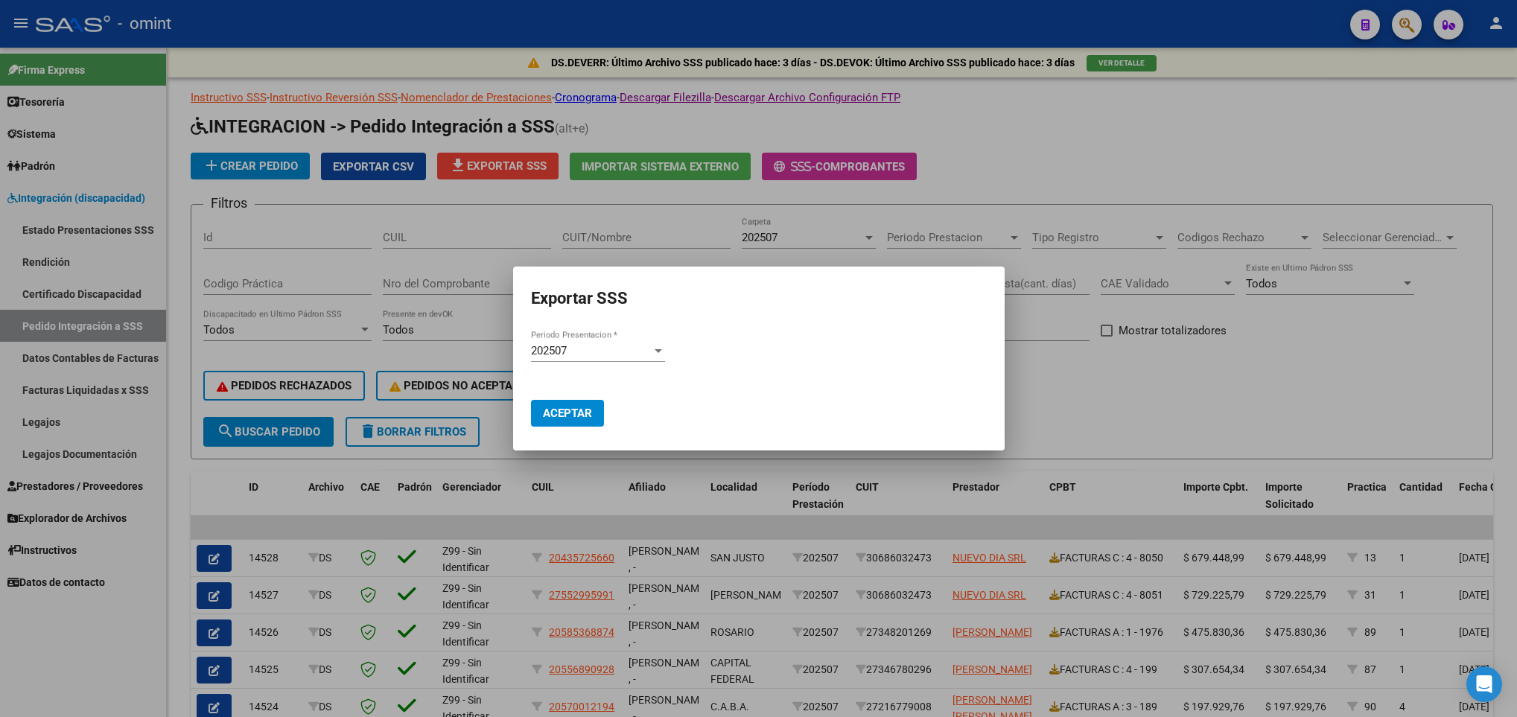
click at [570, 398] on mat-dialog-actions "Aceptar" at bounding box center [759, 404] width 456 height 57
click at [589, 409] on span "Aceptar" at bounding box center [567, 413] width 49 height 13
